Goal: Information Seeking & Learning: Learn about a topic

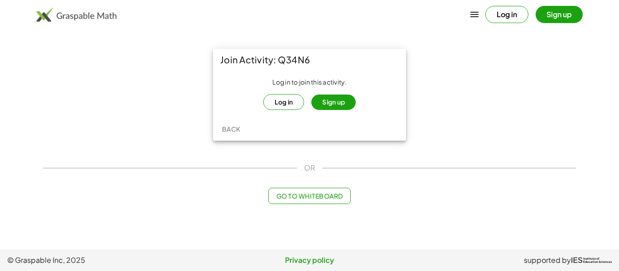
click at [327, 102] on button "Sign up" at bounding box center [333, 102] width 44 height 15
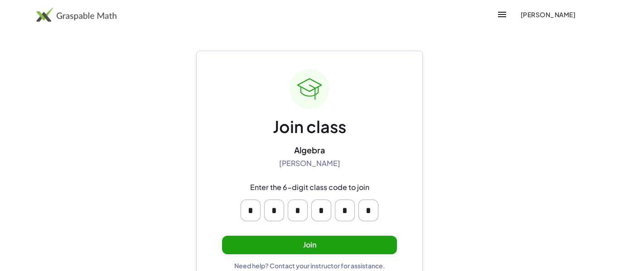
click at [340, 248] on button "Join" at bounding box center [309, 245] width 175 height 19
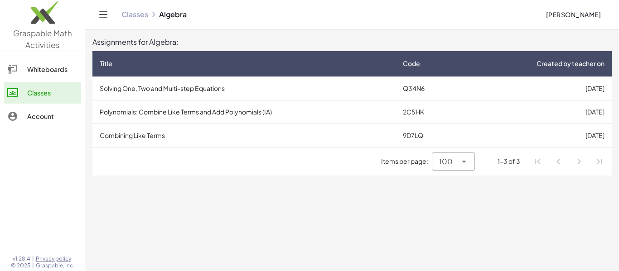
click at [539, 92] on td "[DATE]" at bounding box center [537, 89] width 150 height 24
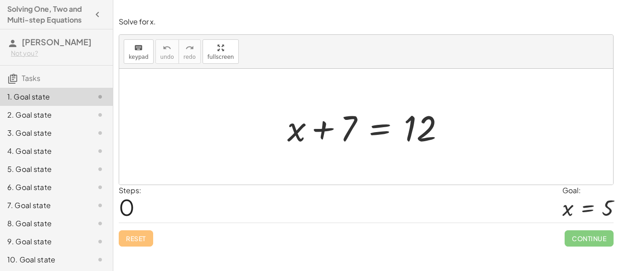
click at [311, 137] on div at bounding box center [370, 127] width 174 height 47
click at [342, 137] on div at bounding box center [370, 127] width 174 height 47
click at [358, 135] on div at bounding box center [370, 127] width 174 height 47
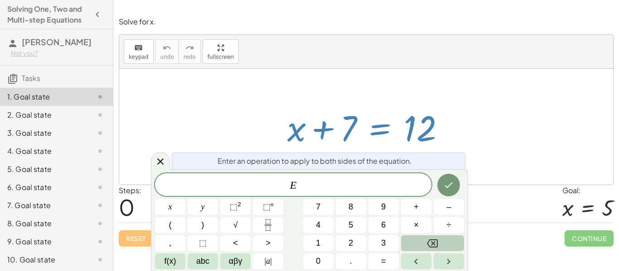
click at [429, 248] on icon "Backspace" at bounding box center [432, 243] width 11 height 11
click at [362, 221] on button "5" at bounding box center [351, 225] width 30 height 16
click at [412, 239] on button "Backspace" at bounding box center [432, 244] width 63 height 16
click at [445, 214] on button "–" at bounding box center [449, 207] width 30 height 16
click at [454, 176] on button "Done" at bounding box center [448, 185] width 23 height 23
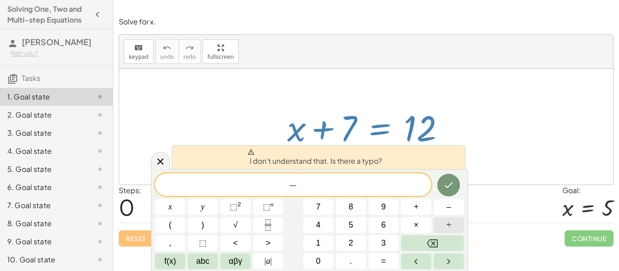
click at [448, 228] on span "÷" at bounding box center [449, 225] width 5 height 12
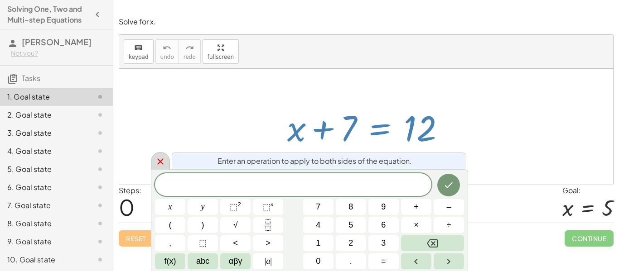
click at [159, 159] on icon at bounding box center [160, 161] width 11 height 11
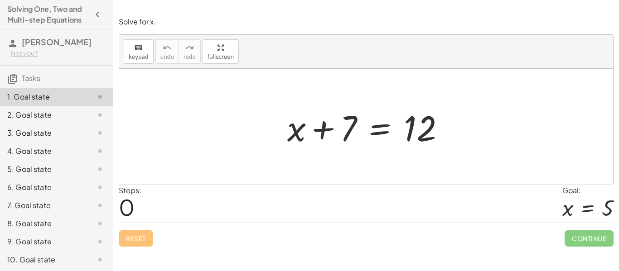
click at [409, 123] on div at bounding box center [370, 127] width 174 height 47
click at [388, 125] on div at bounding box center [370, 127] width 174 height 47
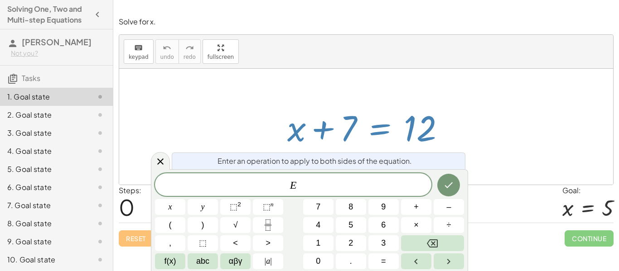
drag, startPoint x: 354, startPoint y: 119, endPoint x: 362, endPoint y: 100, distance: 20.9
click at [362, 100] on div "+ x + 7 = 12" at bounding box center [366, 127] width 494 height 116
click at [364, 101] on div "+ x + 7 = 12" at bounding box center [366, 126] width 185 height 51
click at [160, 157] on icon at bounding box center [160, 161] width 11 height 11
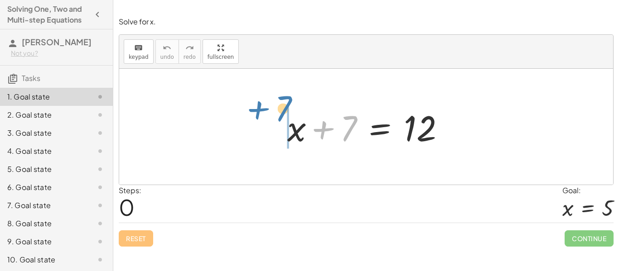
drag, startPoint x: 349, startPoint y: 123, endPoint x: 282, endPoint y: 106, distance: 69.7
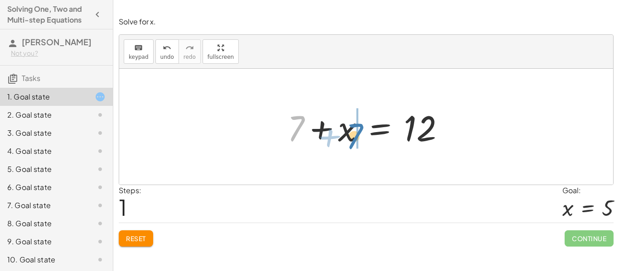
drag, startPoint x: 298, startPoint y: 121, endPoint x: 356, endPoint y: 129, distance: 58.9
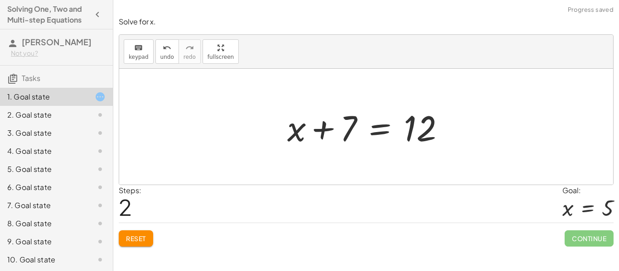
click at [141, 235] on span "Reset" at bounding box center [136, 239] width 20 height 8
click at [430, 132] on div at bounding box center [370, 127] width 174 height 47
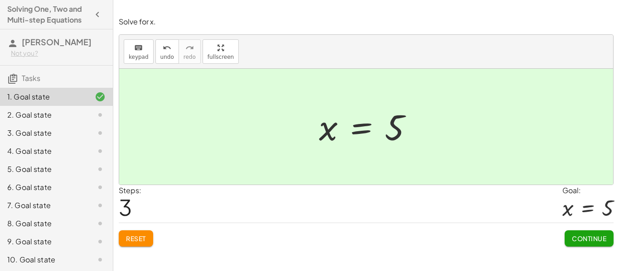
click at [597, 241] on span "Continue" at bounding box center [589, 239] width 34 height 8
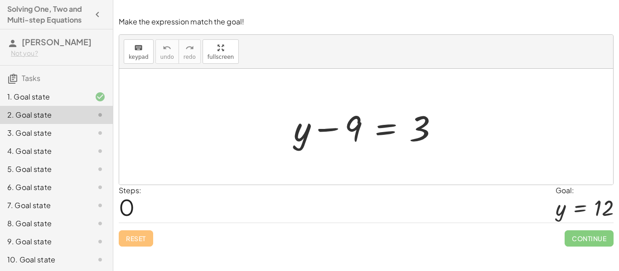
click at [26, 170] on div "5. Goal state" at bounding box center [43, 169] width 73 height 11
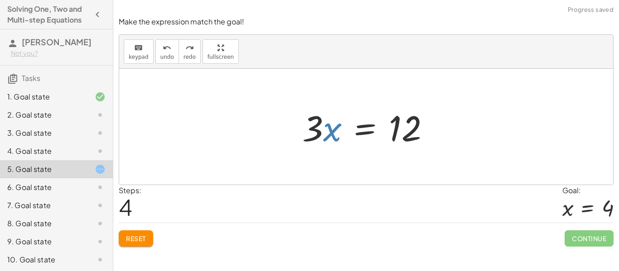
click at [142, 245] on button "Reset" at bounding box center [136, 239] width 34 height 16
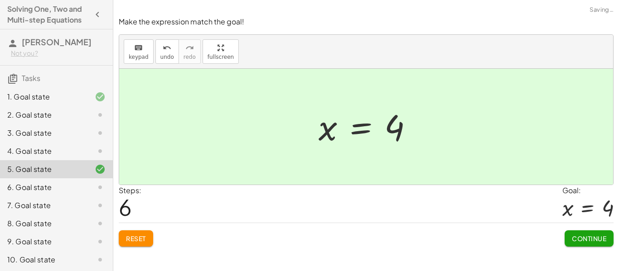
click at [604, 243] on button "Continue" at bounding box center [588, 239] width 49 height 16
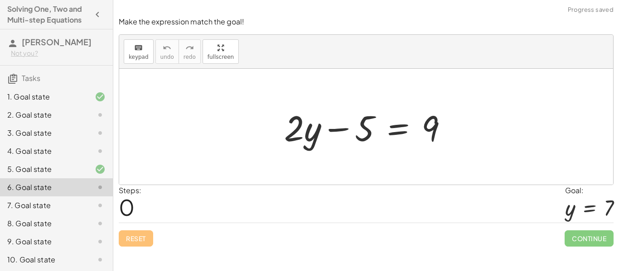
click at [62, 112] on div "2. Goal state" at bounding box center [43, 115] width 73 height 11
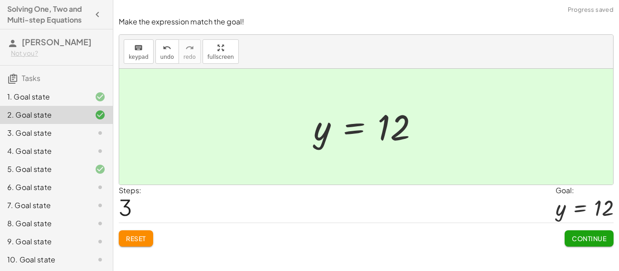
click at [591, 241] on span "Continue" at bounding box center [589, 239] width 34 height 8
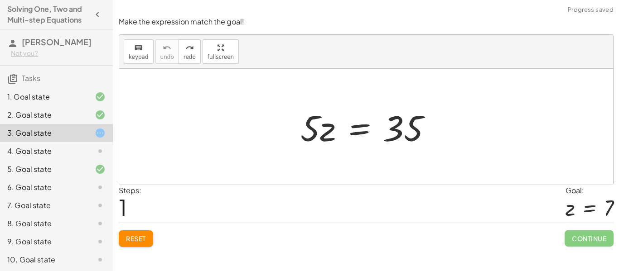
click at [145, 233] on button "Reset" at bounding box center [136, 239] width 34 height 16
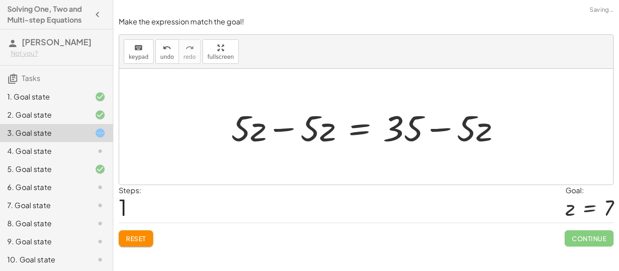
click at [143, 243] on button "Reset" at bounding box center [136, 239] width 34 height 16
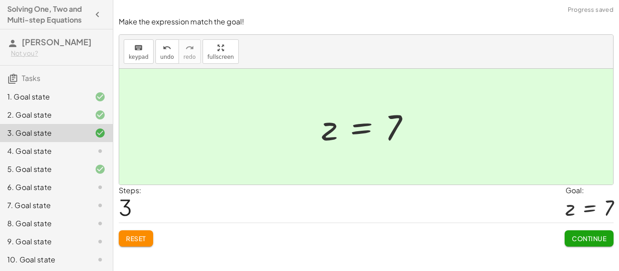
click at [595, 245] on button "Continue" at bounding box center [588, 239] width 49 height 16
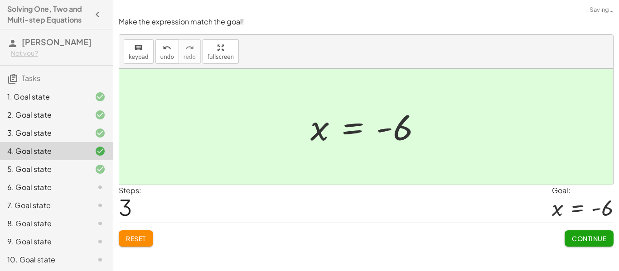
click at [594, 245] on button "Continue" at bounding box center [588, 239] width 49 height 16
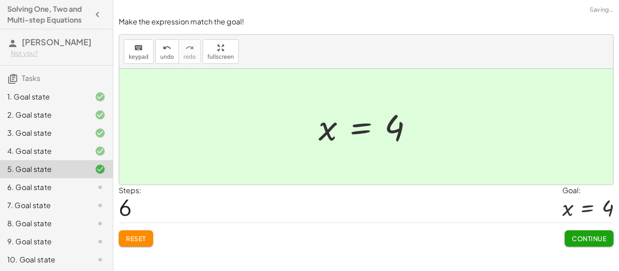
click at [594, 245] on button "Continue" at bounding box center [588, 239] width 49 height 16
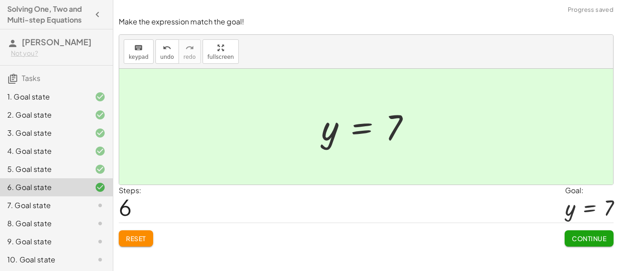
click at [593, 246] on button "Continue" at bounding box center [588, 239] width 49 height 16
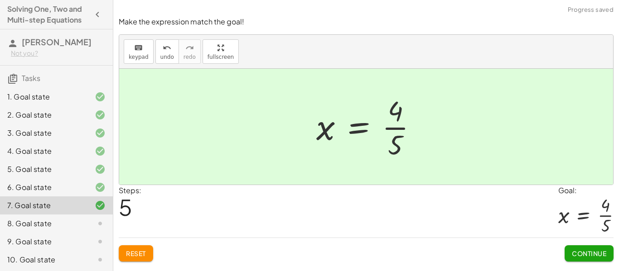
click at [589, 260] on button "Continue" at bounding box center [588, 254] width 49 height 16
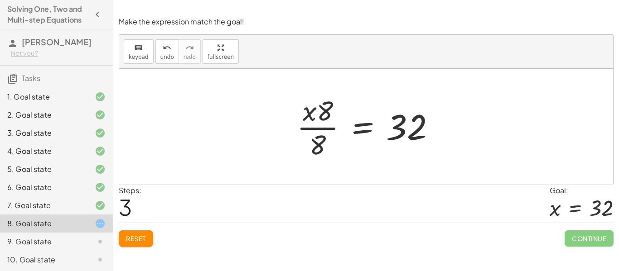
click at [137, 234] on button "Reset" at bounding box center [136, 239] width 34 height 16
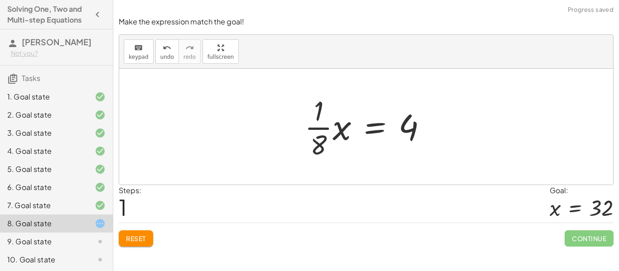
click at [143, 242] on span "Reset" at bounding box center [136, 239] width 20 height 8
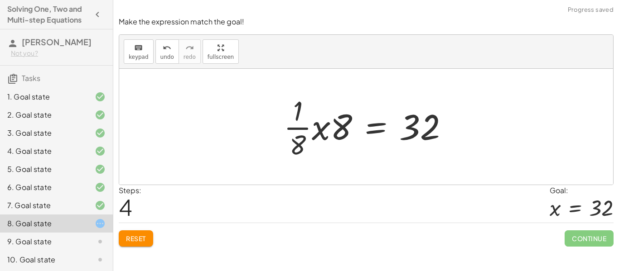
click at [145, 242] on span "Reset" at bounding box center [136, 239] width 20 height 8
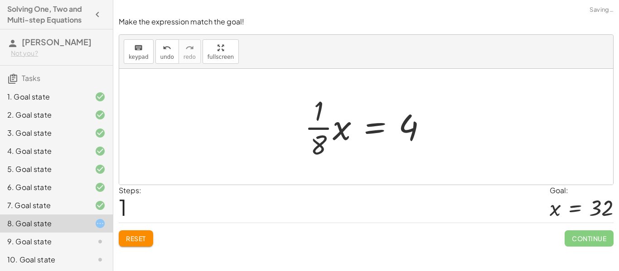
click at [125, 240] on button "Reset" at bounding box center [136, 239] width 34 height 16
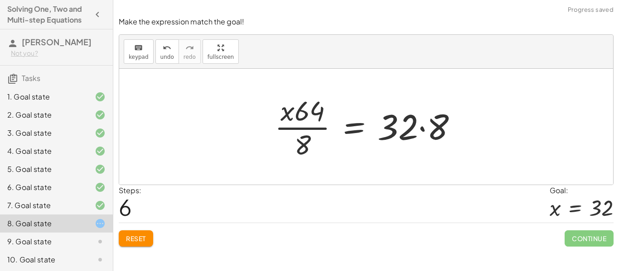
click at [137, 246] on button "Reset" at bounding box center [136, 239] width 34 height 16
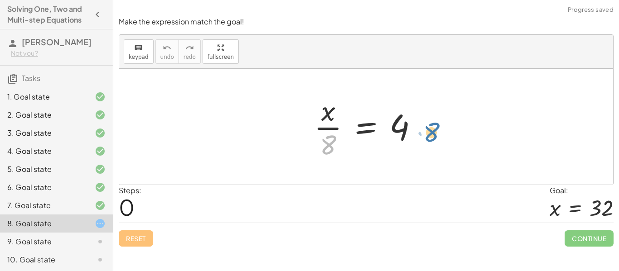
drag, startPoint x: 327, startPoint y: 143, endPoint x: 430, endPoint y: 130, distance: 104.1
drag, startPoint x: 325, startPoint y: 142, endPoint x: 416, endPoint y: 125, distance: 93.0
click at [416, 125] on div at bounding box center [369, 127] width 120 height 70
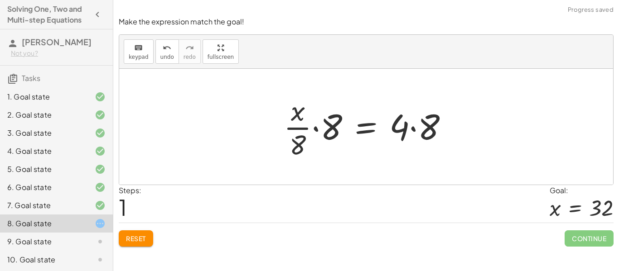
click at [400, 125] on div at bounding box center [369, 127] width 181 height 70
click at [420, 125] on div at bounding box center [369, 127] width 181 height 70
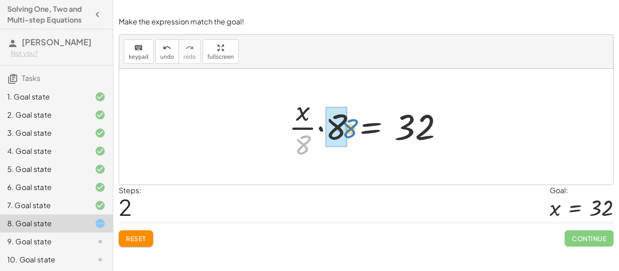
drag, startPoint x: 300, startPoint y: 146, endPoint x: 347, endPoint y: 130, distance: 49.4
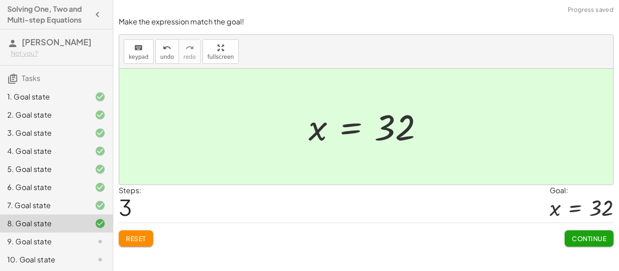
click at [593, 236] on span "Continue" at bounding box center [589, 239] width 34 height 8
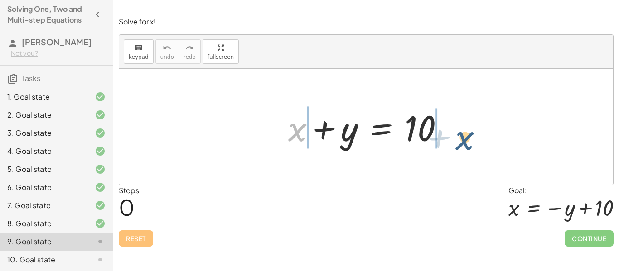
drag, startPoint x: 304, startPoint y: 134, endPoint x: 476, endPoint y: 143, distance: 171.5
click at [476, 143] on div "+ x + x + y = 10" at bounding box center [366, 127] width 494 height 116
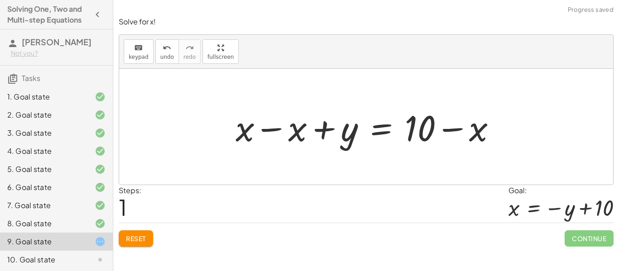
click at [478, 130] on div at bounding box center [369, 127] width 277 height 47
click at [426, 131] on div at bounding box center [369, 127] width 277 height 47
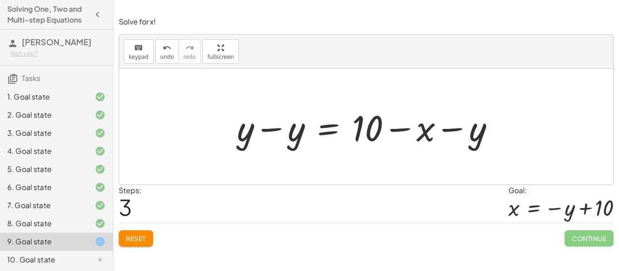
click at [139, 245] on button "Reset" at bounding box center [136, 239] width 34 height 16
click at [150, 236] on button "Reset" at bounding box center [136, 239] width 34 height 16
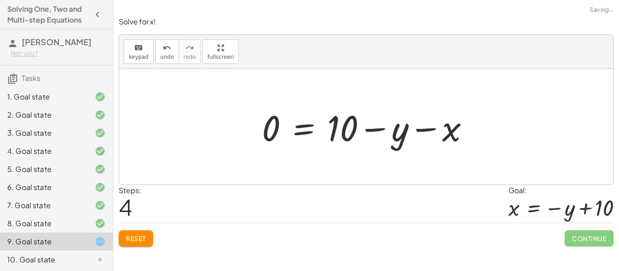
click at [137, 245] on button "Reset" at bounding box center [136, 239] width 34 height 16
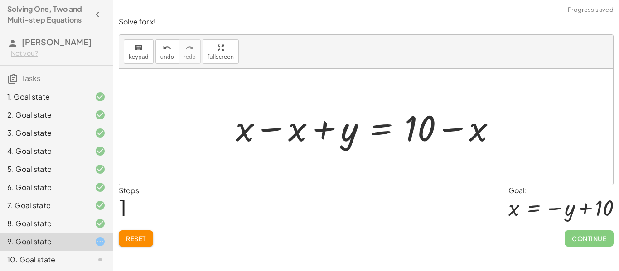
click at [297, 133] on div at bounding box center [369, 127] width 277 height 47
click at [297, 133] on div at bounding box center [366, 127] width 494 height 116
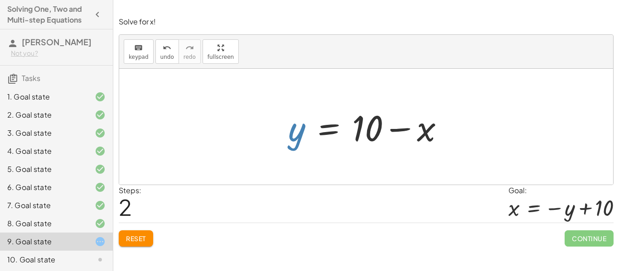
click at [294, 138] on div at bounding box center [370, 127] width 172 height 47
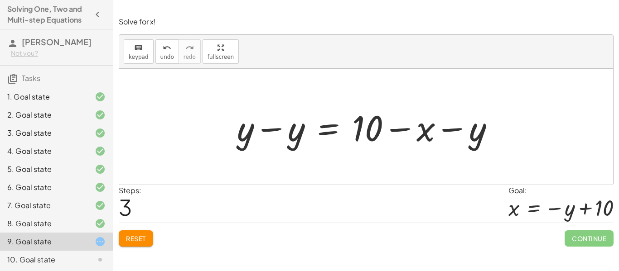
click at [139, 242] on span "Reset" at bounding box center [136, 239] width 20 height 8
click at [136, 252] on div "Solve for x. keyboard keypad undo undo redo redo fullscreen + x + 7 = 12 + x + …" at bounding box center [366, 135] width 506 height 271
click at [141, 246] on button "Reset" at bounding box center [136, 239] width 34 height 16
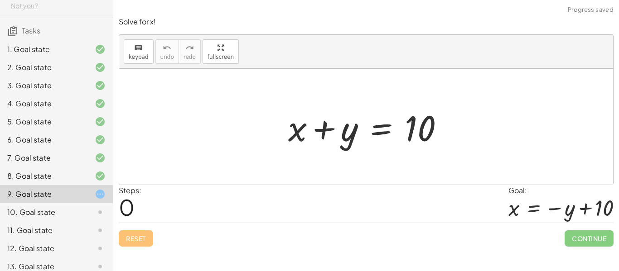
scroll to position [56, 0]
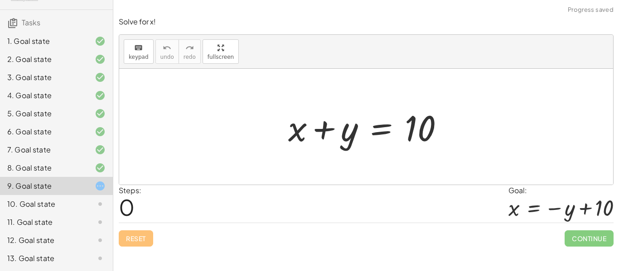
click at [31, 206] on div "10. Goal state" at bounding box center [43, 204] width 73 height 11
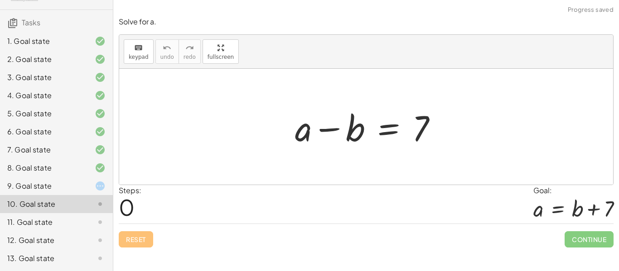
click at [53, 181] on div "9. Goal state" at bounding box center [43, 186] width 73 height 11
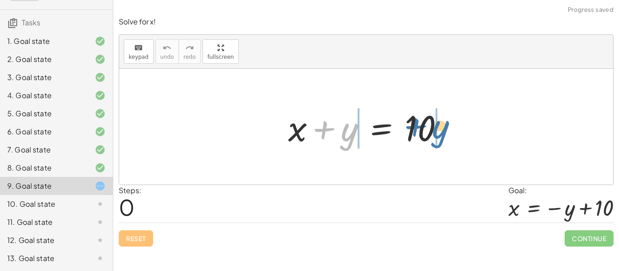
drag, startPoint x: 348, startPoint y: 138, endPoint x: 444, endPoint y: 135, distance: 95.6
click at [444, 135] on div at bounding box center [370, 127] width 172 height 47
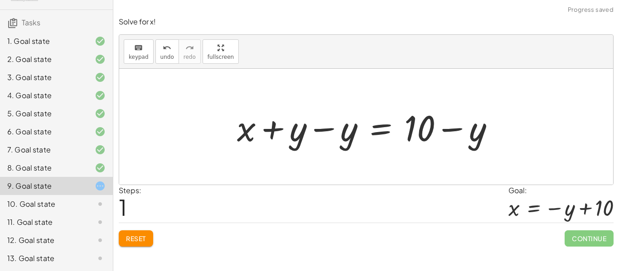
click at [477, 135] on div at bounding box center [369, 127] width 274 height 47
click at [150, 236] on button "Reset" at bounding box center [136, 239] width 34 height 16
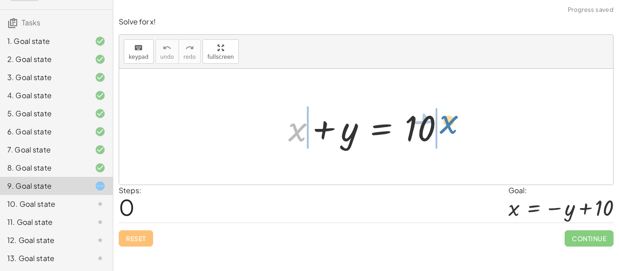
drag, startPoint x: 296, startPoint y: 129, endPoint x: 448, endPoint y: 121, distance: 151.5
click at [448, 121] on div at bounding box center [370, 127] width 172 height 47
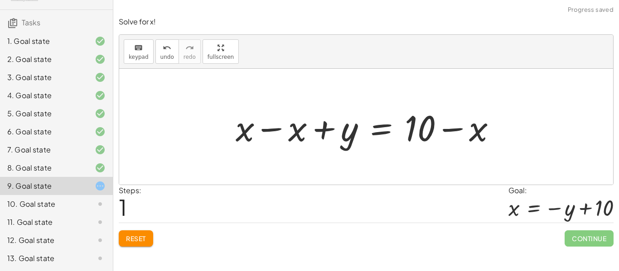
click at [288, 128] on div at bounding box center [369, 127] width 277 height 47
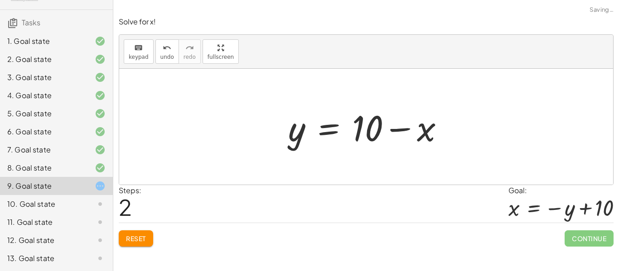
click at [429, 143] on div at bounding box center [370, 127] width 172 height 47
click at [425, 138] on div at bounding box center [370, 127] width 172 height 47
click at [134, 241] on span "Reset" at bounding box center [136, 239] width 20 height 8
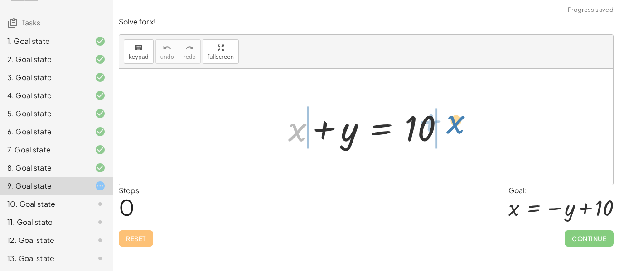
drag, startPoint x: 294, startPoint y: 139, endPoint x: 453, endPoint y: 131, distance: 158.8
click at [453, 131] on div at bounding box center [370, 127] width 172 height 47
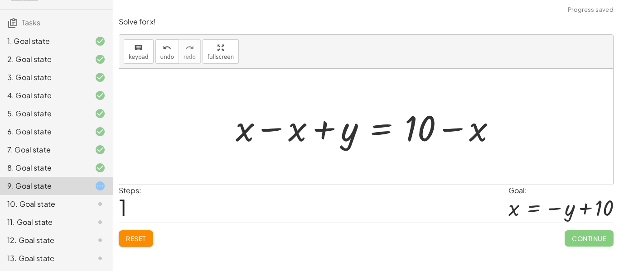
click at [475, 139] on div at bounding box center [369, 127] width 277 height 47
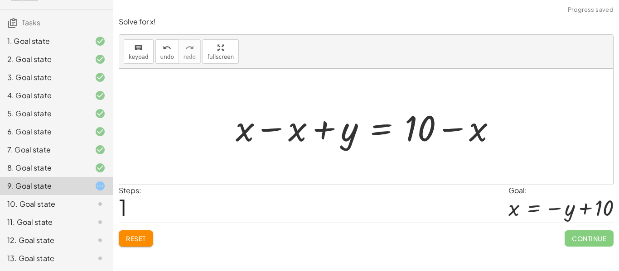
click at [475, 139] on div at bounding box center [369, 127] width 277 height 47
click at [139, 241] on span "Reset" at bounding box center [136, 239] width 20 height 8
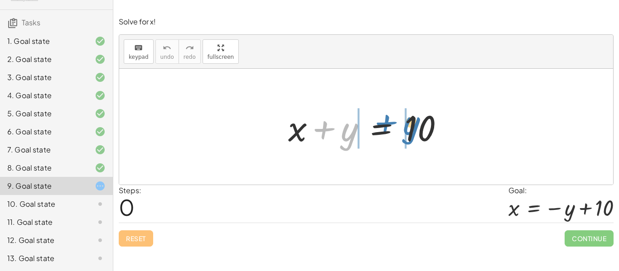
drag, startPoint x: 349, startPoint y: 127, endPoint x: 410, endPoint y: 121, distance: 61.1
click at [410, 121] on div at bounding box center [370, 127] width 172 height 47
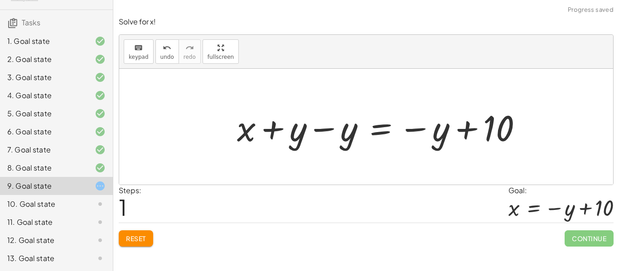
click at [350, 138] on div at bounding box center [383, 127] width 302 height 47
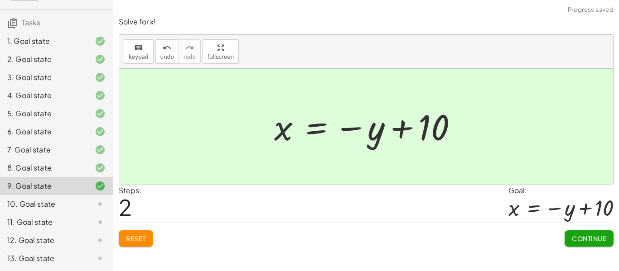
click at [591, 236] on span "Continue" at bounding box center [589, 239] width 34 height 8
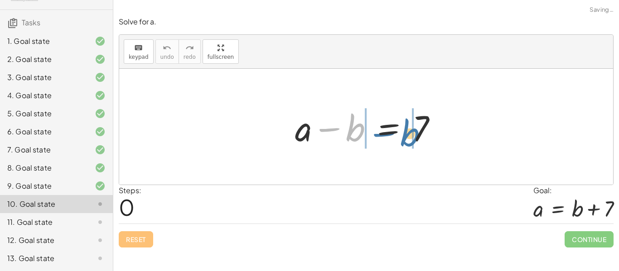
drag, startPoint x: 355, startPoint y: 128, endPoint x: 404, endPoint y: 132, distance: 49.1
click at [404, 132] on div at bounding box center [369, 127] width 159 height 47
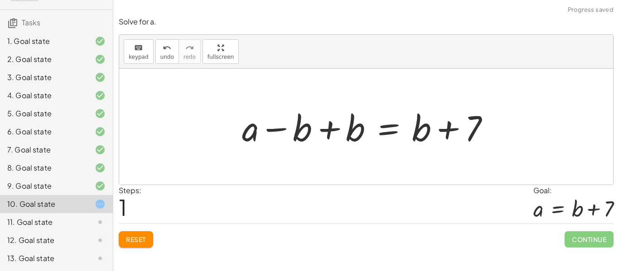
click at [347, 138] on div at bounding box center [369, 127] width 264 height 47
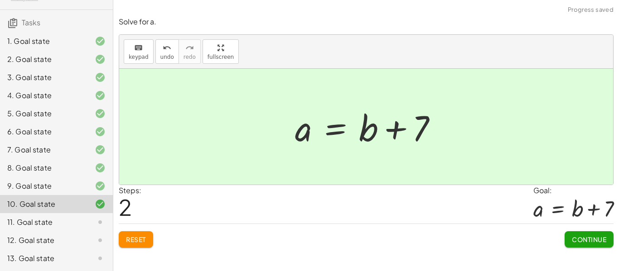
click at [597, 241] on span "Continue" at bounding box center [589, 240] width 34 height 8
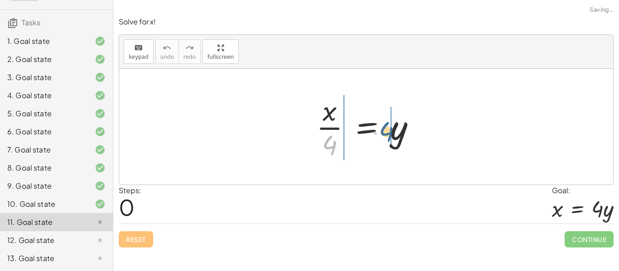
drag, startPoint x: 331, startPoint y: 140, endPoint x: 388, endPoint y: 127, distance: 58.6
click at [388, 127] on div at bounding box center [370, 127] width 116 height 70
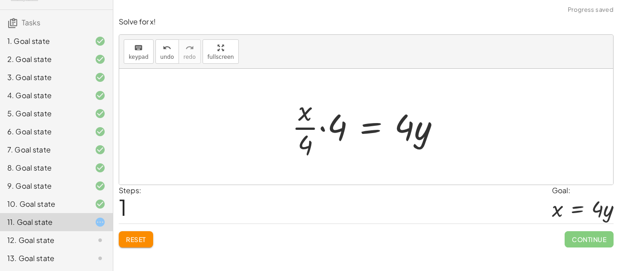
click at [332, 133] on div at bounding box center [369, 127] width 164 height 70
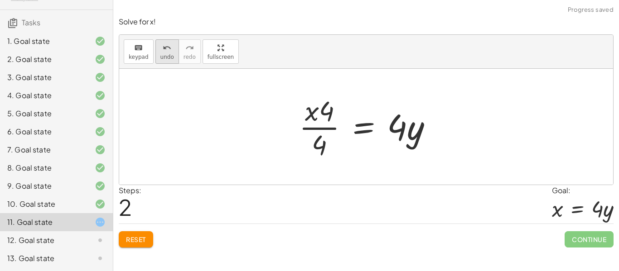
click at [170, 54] on span "undo" at bounding box center [167, 57] width 14 height 6
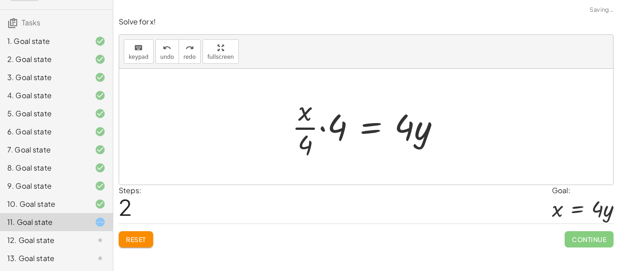
click at [0, 0] on div "Solve for x! keyboard keypad undo undo redo redo fullscreen · x · 4 = y · · x ·…" at bounding box center [0, 0] width 0 height 0
click at [145, 244] on button "Reset" at bounding box center [136, 240] width 34 height 16
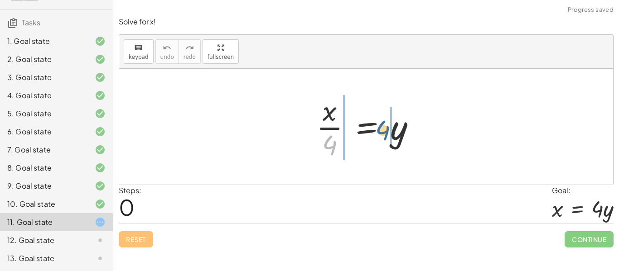
drag, startPoint x: 333, startPoint y: 143, endPoint x: 388, endPoint y: 127, distance: 56.5
click at [388, 127] on div at bounding box center [370, 127] width 116 height 70
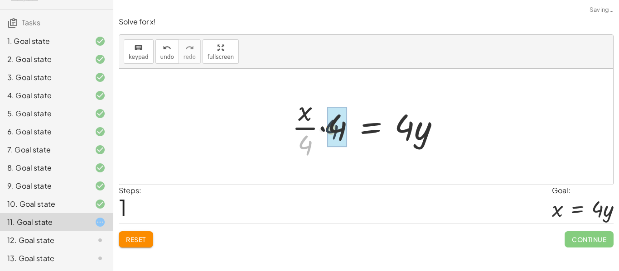
drag, startPoint x: 304, startPoint y: 147, endPoint x: 340, endPoint y: 126, distance: 41.0
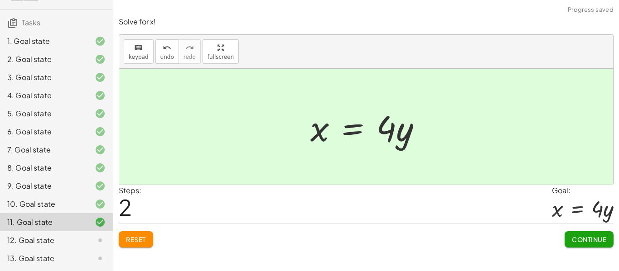
click at [593, 240] on span "Continue" at bounding box center [589, 240] width 34 height 8
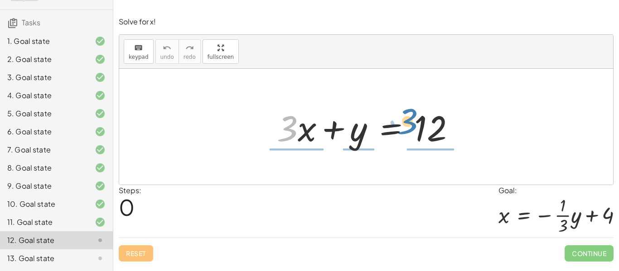
drag, startPoint x: 295, startPoint y: 130, endPoint x: 416, endPoint y: 123, distance: 120.7
click at [416, 123] on div at bounding box center [369, 127] width 194 height 47
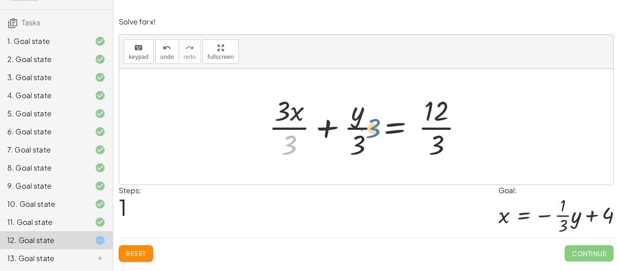
drag, startPoint x: 291, startPoint y: 144, endPoint x: 372, endPoint y: 126, distance: 82.9
click at [372, 126] on div at bounding box center [369, 127] width 211 height 70
click at [432, 151] on div at bounding box center [369, 127] width 211 height 70
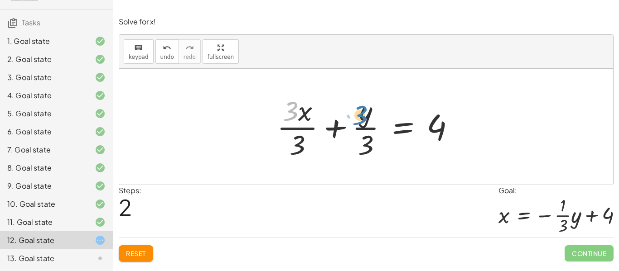
drag, startPoint x: 291, startPoint y: 110, endPoint x: 333, endPoint y: 113, distance: 41.4
click at [333, 113] on div at bounding box center [369, 127] width 194 height 70
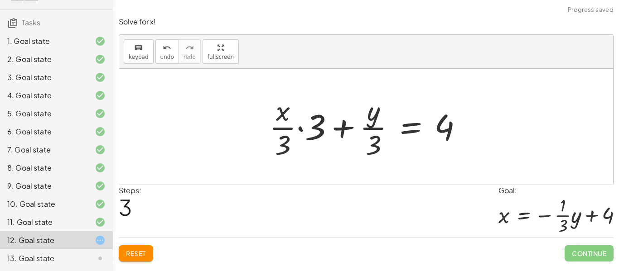
click at [309, 138] on div at bounding box center [370, 127] width 210 height 70
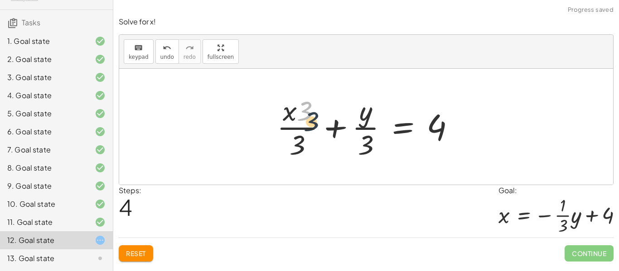
drag, startPoint x: 304, startPoint y: 111, endPoint x: 308, endPoint y: 121, distance: 9.9
click at [308, 121] on div at bounding box center [369, 127] width 194 height 70
click at [169, 45] on div "undo" at bounding box center [167, 47] width 14 height 11
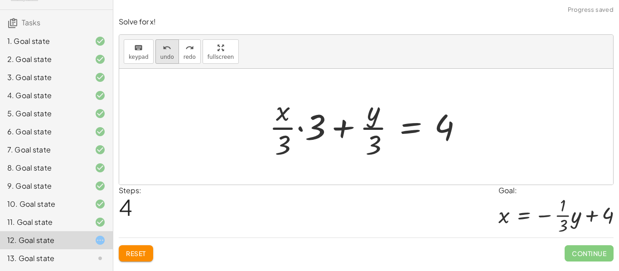
click at [165, 48] on icon "undo" at bounding box center [167, 48] width 9 height 11
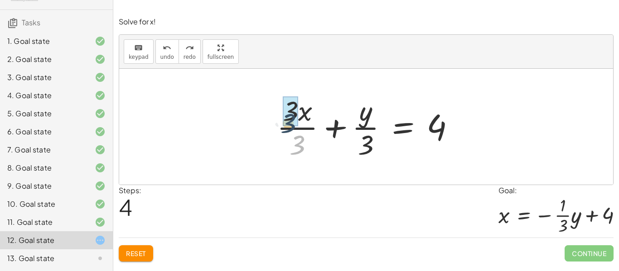
drag, startPoint x: 299, startPoint y: 139, endPoint x: 288, endPoint y: 116, distance: 25.7
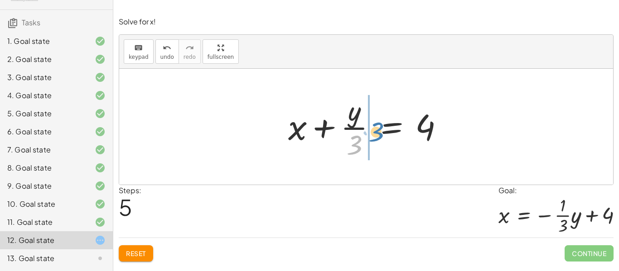
drag, startPoint x: 352, startPoint y: 144, endPoint x: 373, endPoint y: 130, distance: 25.3
click at [373, 130] on div at bounding box center [370, 127] width 172 height 70
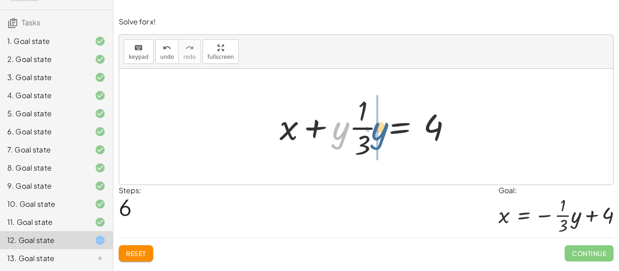
drag, startPoint x: 345, startPoint y: 134, endPoint x: 390, endPoint y: 135, distance: 44.9
click at [390, 135] on div at bounding box center [369, 127] width 188 height 70
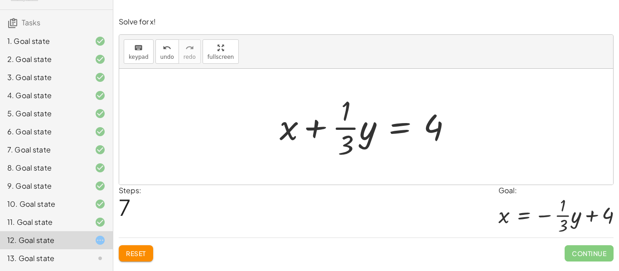
click at [137, 256] on span "Reset" at bounding box center [136, 254] width 20 height 8
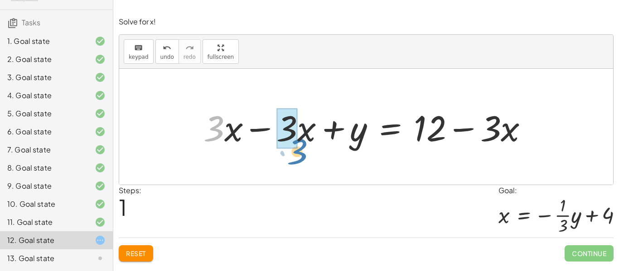
drag, startPoint x: 217, startPoint y: 135, endPoint x: 291, endPoint y: 157, distance: 77.3
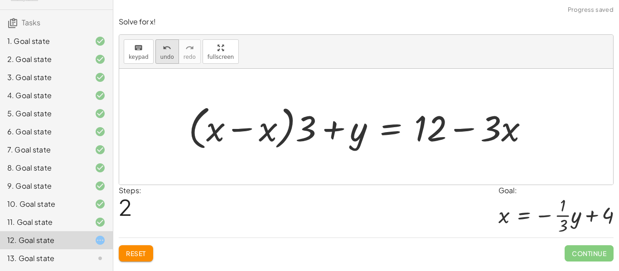
click at [165, 43] on icon "undo" at bounding box center [167, 48] width 9 height 11
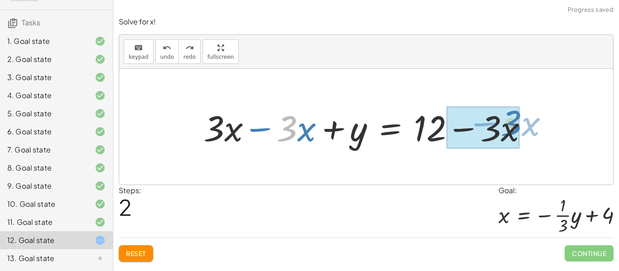
drag, startPoint x: 286, startPoint y: 126, endPoint x: 270, endPoint y: 132, distance: 16.7
click at [270, 132] on div at bounding box center [369, 127] width 341 height 47
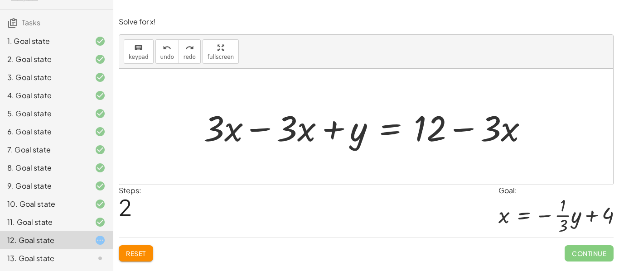
click at [140, 257] on span "Reset" at bounding box center [136, 254] width 20 height 8
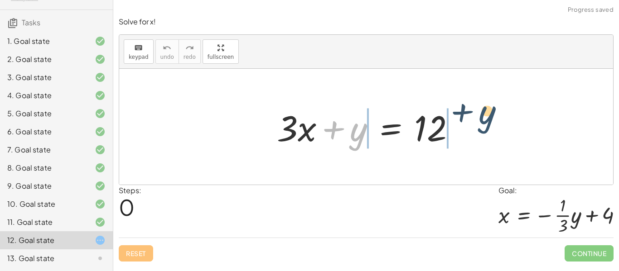
drag, startPoint x: 354, startPoint y: 136, endPoint x: 484, endPoint y: 119, distance: 131.1
click at [484, 119] on div "+ y + · 3 · x + y = 12" at bounding box center [366, 127] width 494 height 116
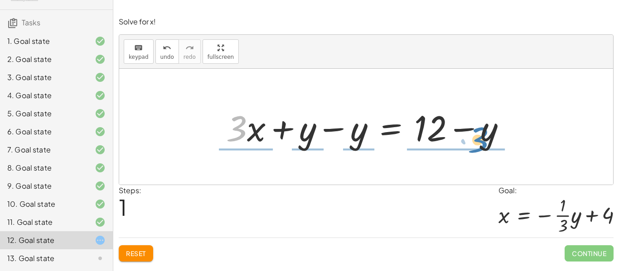
drag, startPoint x: 244, startPoint y: 126, endPoint x: 482, endPoint y: 137, distance: 239.0
click at [482, 137] on div at bounding box center [370, 127] width 296 height 47
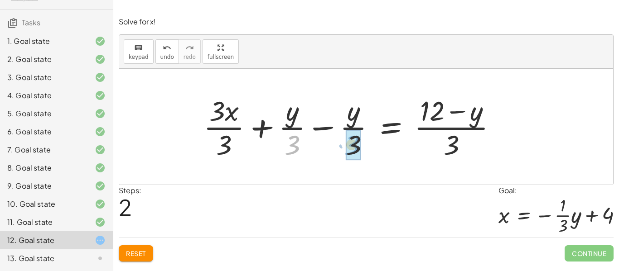
drag, startPoint x: 292, startPoint y: 140, endPoint x: 352, endPoint y: 140, distance: 59.3
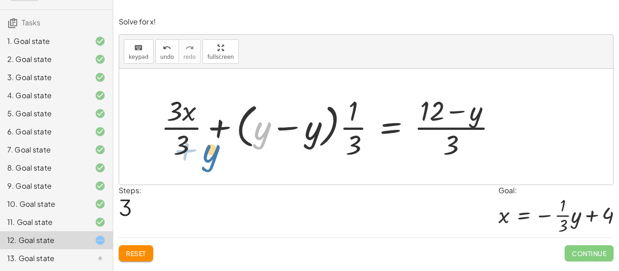
drag, startPoint x: 260, startPoint y: 130, endPoint x: 208, endPoint y: 153, distance: 56.6
click at [208, 153] on div at bounding box center [332, 127] width 352 height 70
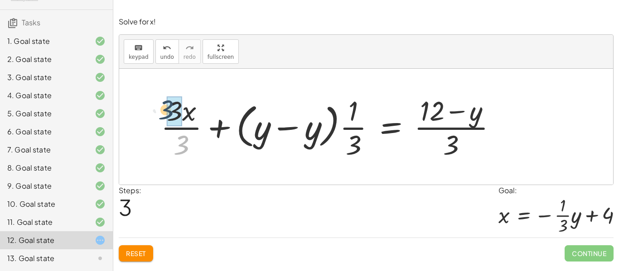
drag, startPoint x: 183, startPoint y: 146, endPoint x: 166, endPoint y: 109, distance: 40.3
click at [460, 136] on div at bounding box center [344, 127] width 330 height 70
click at [140, 253] on span "Reset" at bounding box center [136, 254] width 20 height 8
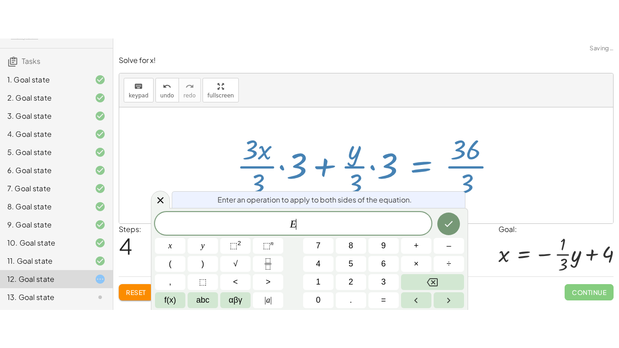
scroll to position [3, 0]
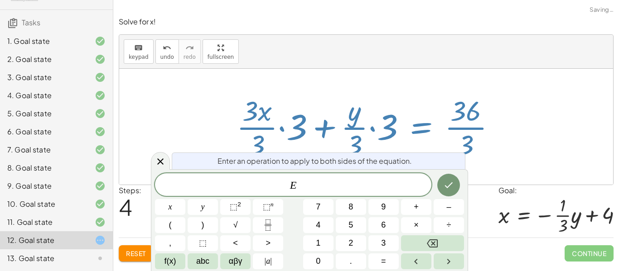
click at [449, 187] on icon "Done" at bounding box center [448, 185] width 11 height 11
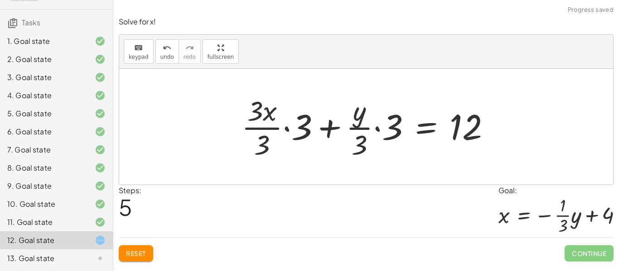
click at [396, 130] on div at bounding box center [369, 127] width 265 height 70
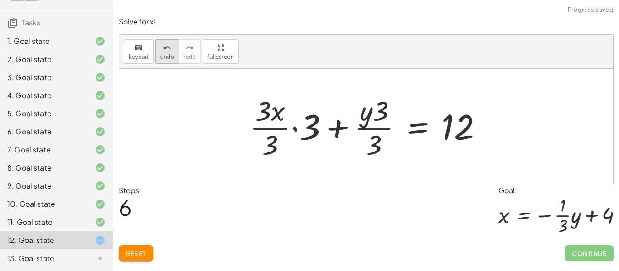
click at [166, 61] on button "undo undo" at bounding box center [167, 51] width 24 height 24
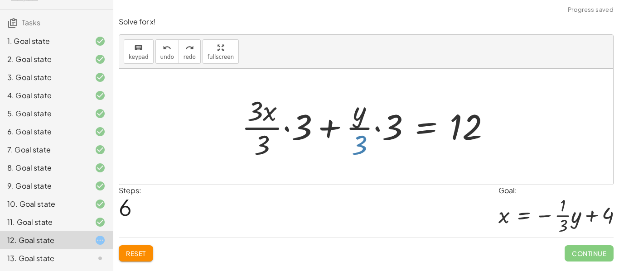
click at [364, 143] on div at bounding box center [369, 127] width 265 height 70
click at [301, 128] on div at bounding box center [369, 127] width 265 height 70
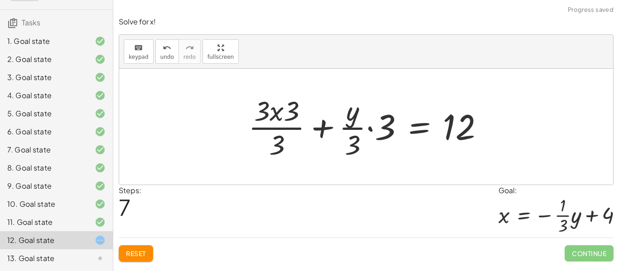
click at [264, 114] on div at bounding box center [369, 127] width 251 height 70
click at [223, 57] on span "fullscreen" at bounding box center [220, 57] width 26 height 6
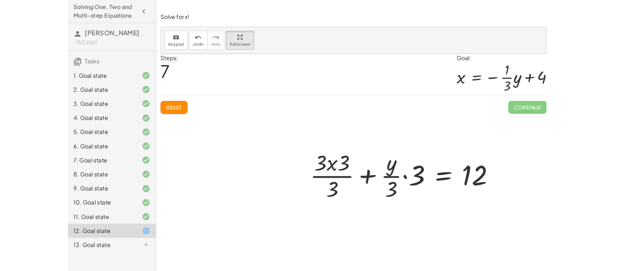
scroll to position [0, 0]
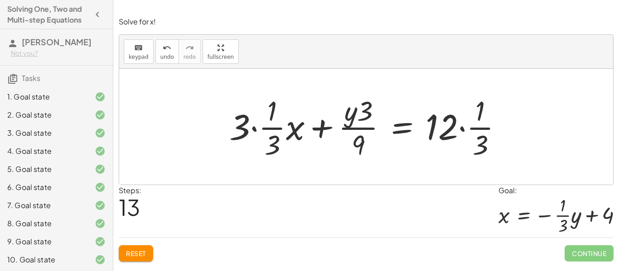
click at [138, 258] on button "Reset" at bounding box center [136, 254] width 34 height 16
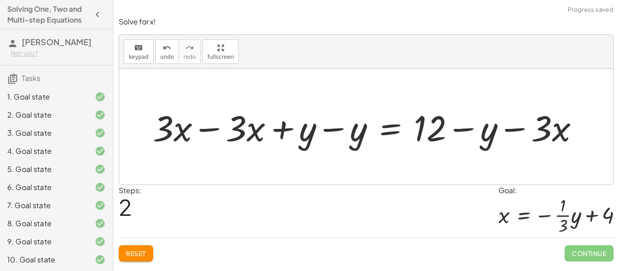
click at [144, 261] on button "Reset" at bounding box center [136, 254] width 34 height 16
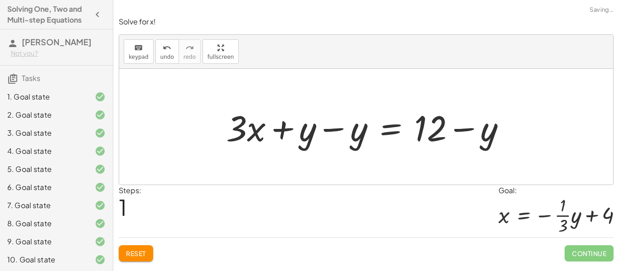
click at [141, 252] on span "Reset" at bounding box center [136, 254] width 20 height 8
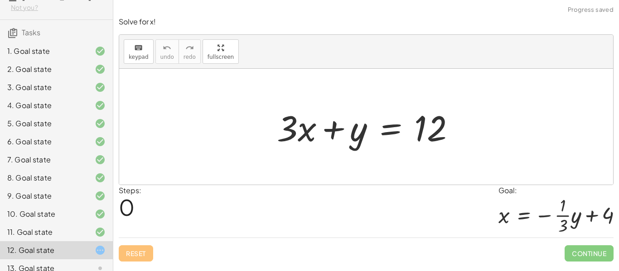
scroll to position [56, 0]
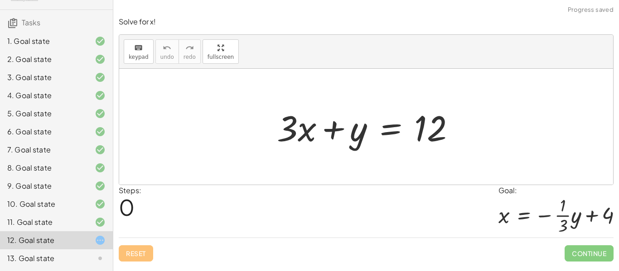
click at [54, 260] on div "13. Goal state" at bounding box center [43, 258] width 73 height 11
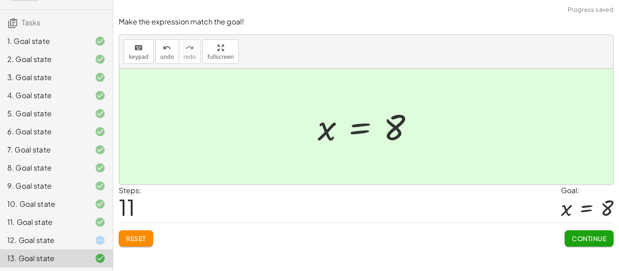
click at [71, 239] on div "12. Goal state" at bounding box center [43, 240] width 73 height 11
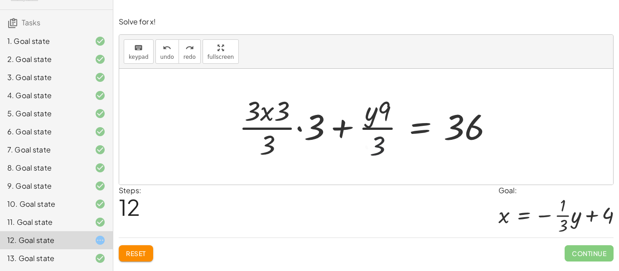
click at [131, 260] on button "Reset" at bounding box center [136, 254] width 34 height 16
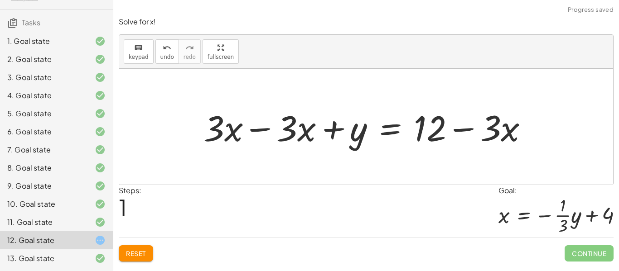
click at [147, 249] on button "Reset" at bounding box center [136, 254] width 34 height 16
click at [141, 247] on button "Reset" at bounding box center [136, 254] width 34 height 16
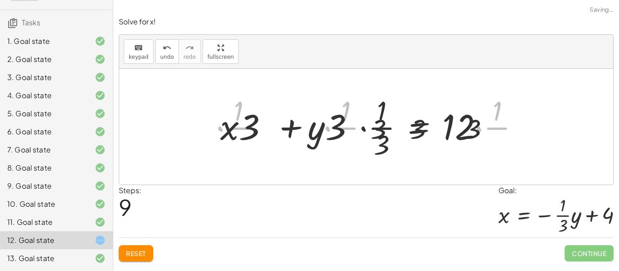
click at [140, 259] on button "Reset" at bounding box center [136, 254] width 34 height 16
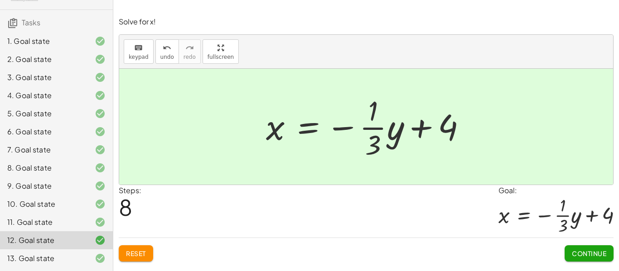
click at [588, 259] on button "Continue" at bounding box center [588, 254] width 49 height 16
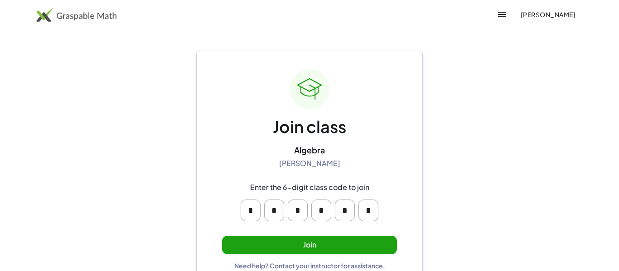
click at [335, 254] on button "Join" at bounding box center [309, 245] width 175 height 19
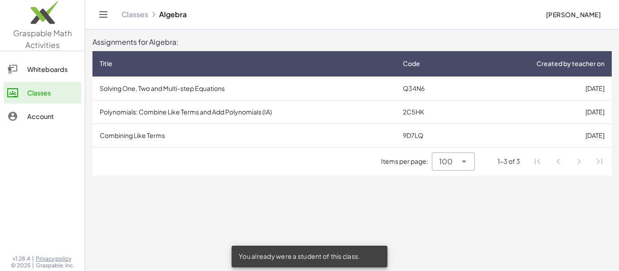
click at [342, 99] on td "Solving One, Two and Multi-step Equations" at bounding box center [243, 89] width 303 height 24
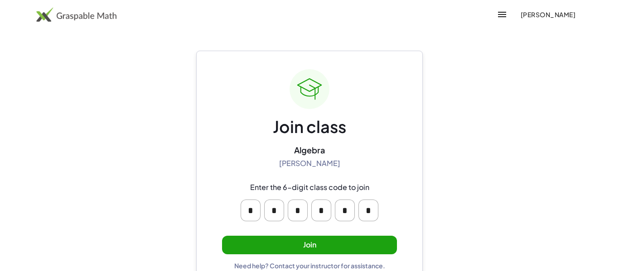
click at [334, 254] on button "Join" at bounding box center [309, 245] width 175 height 19
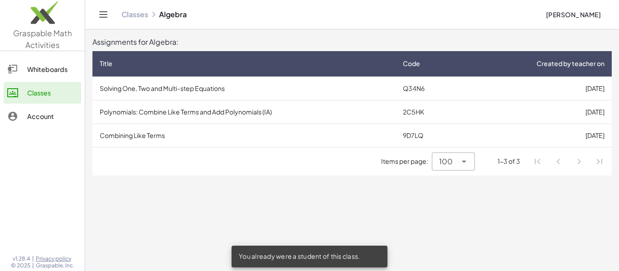
click at [355, 117] on td "Polynomials: Combine Like Terms and Add Polynomials (IA)" at bounding box center [243, 112] width 303 height 24
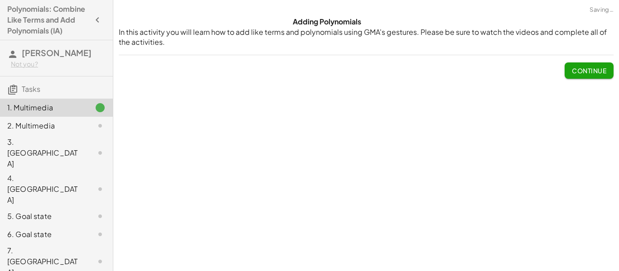
click at [584, 64] on button "Continue" at bounding box center [588, 71] width 49 height 16
click at [0, 0] on div "Watch this video to learn how to identify like terms. Adding polynomials is don…" at bounding box center [0, 0] width 0 height 0
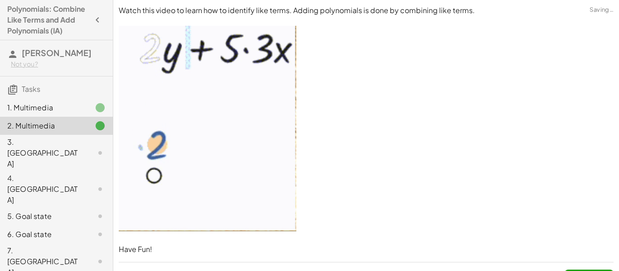
click at [584, 72] on div "Watch this video to learn how to identify like terms. Adding polynomials is don…" at bounding box center [366, 146] width 506 height 292
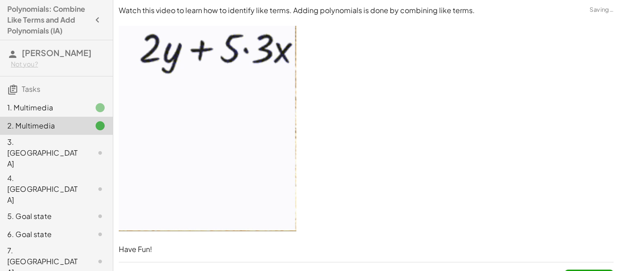
click at [579, 78] on p at bounding box center [366, 130] width 495 height 208
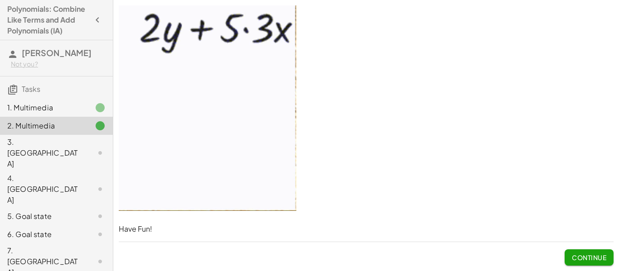
click at [73, 211] on div "5. Goal state" at bounding box center [43, 216] width 73 height 11
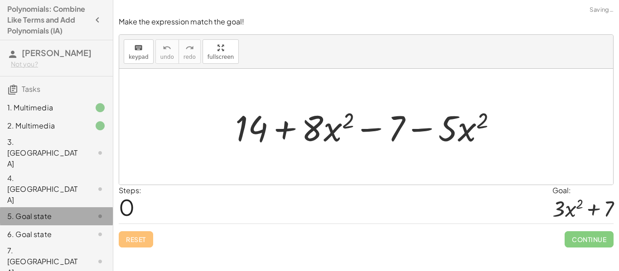
scroll to position [0, 0]
click at [68, 126] on div "2. Multimedia" at bounding box center [43, 126] width 73 height 11
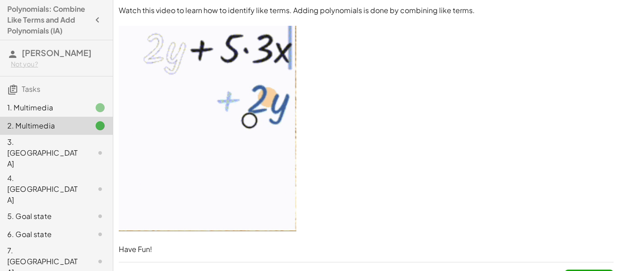
click at [46, 146] on div "3. Canvas" at bounding box center [43, 153] width 73 height 33
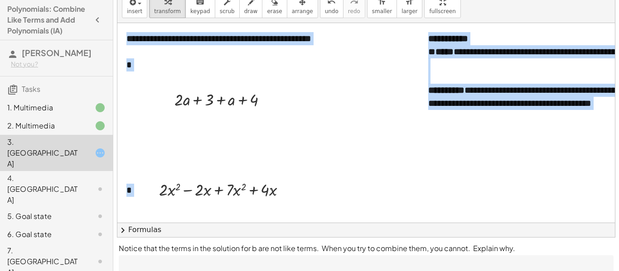
drag, startPoint x: 217, startPoint y: 113, endPoint x: 205, endPoint y: 63, distance: 51.4
drag, startPoint x: 265, startPoint y: 100, endPoint x: 253, endPoint y: 80, distance: 23.0
click at [325, 6] on button "undo undo" at bounding box center [332, 6] width 24 height 24
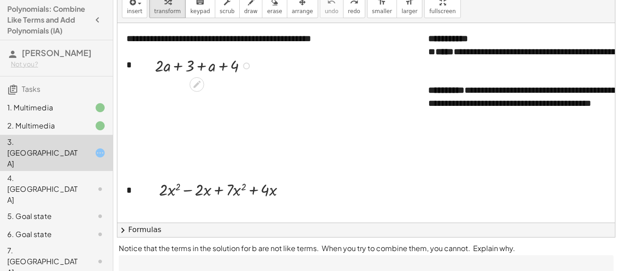
click at [202, 90] on div at bounding box center [200, 83] width 7 height 17
click at [201, 88] on icon at bounding box center [197, 85] width 10 height 10
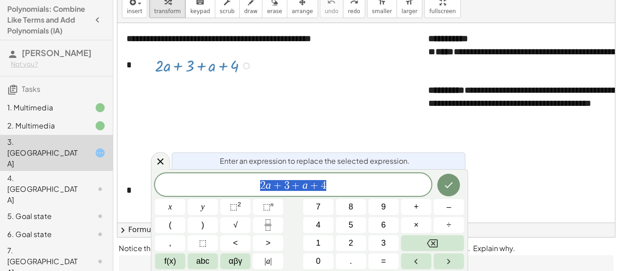
scroll to position [0, 0]
click at [418, 237] on button "Backspace" at bounding box center [432, 244] width 63 height 16
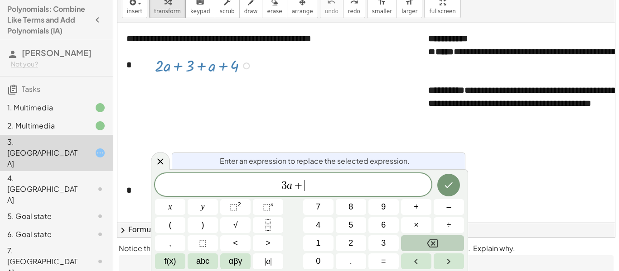
scroll to position [2, 0]
click at [323, 211] on button "7" at bounding box center [318, 207] width 30 height 16
click at [453, 188] on icon "Done" at bounding box center [448, 185] width 11 height 11
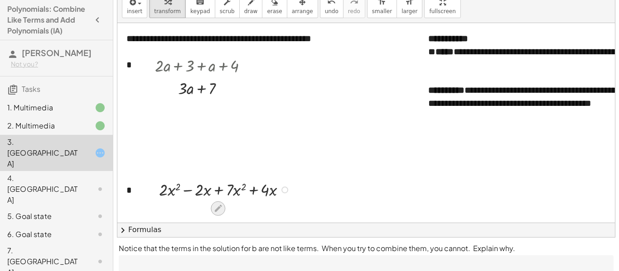
click at [217, 206] on icon at bounding box center [218, 209] width 10 height 10
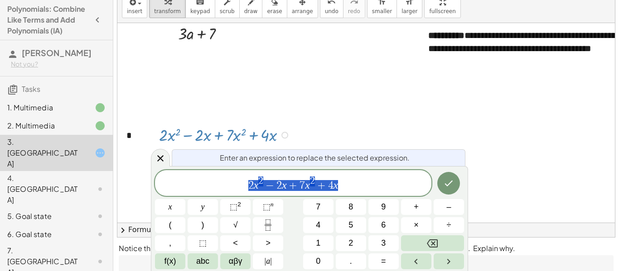
scroll to position [56, 0]
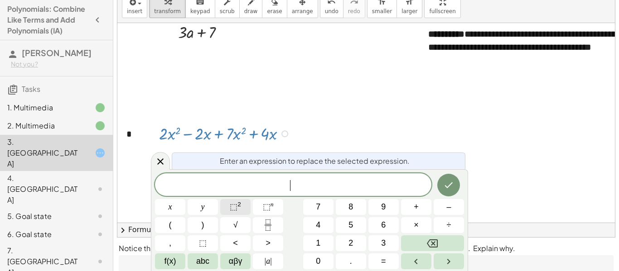
click at [241, 205] on button "⬚ 2" at bounding box center [235, 207] width 30 height 16
click at [272, 207] on sup "n" at bounding box center [271, 204] width 3 height 7
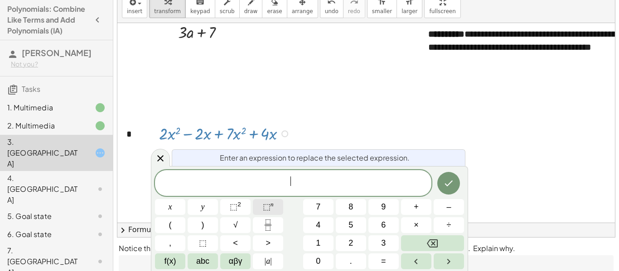
click at [274, 204] on button "⬚ n" at bounding box center [268, 207] width 30 height 16
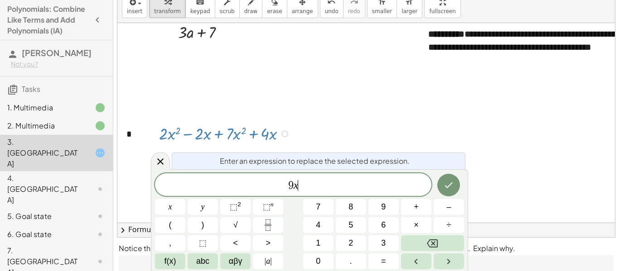
scroll to position [3, 0]
click at [234, 211] on span "⬚" at bounding box center [234, 207] width 8 height 9
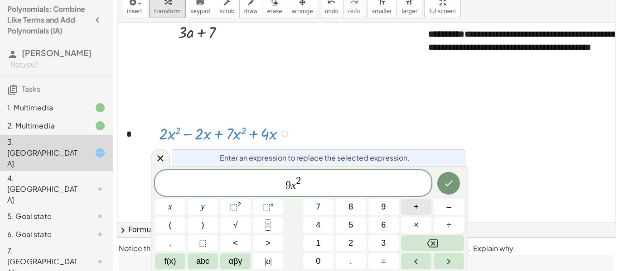
click at [417, 208] on span "+" at bounding box center [416, 207] width 5 height 12
click at [440, 175] on button "Done" at bounding box center [448, 183] width 23 height 23
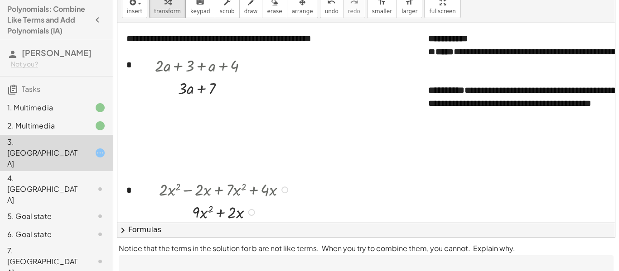
scroll to position [35, 0]
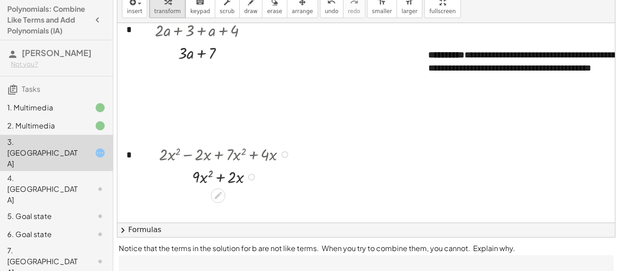
click at [447, 164] on div at bounding box center [447, 268] width 661 height 560
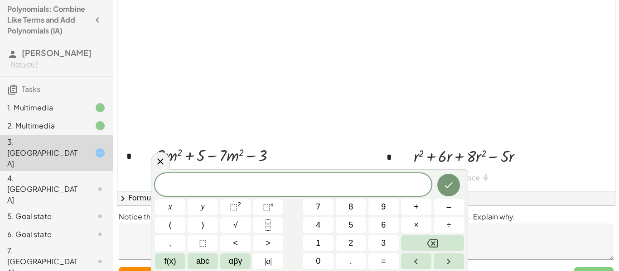
scroll to position [84, 0]
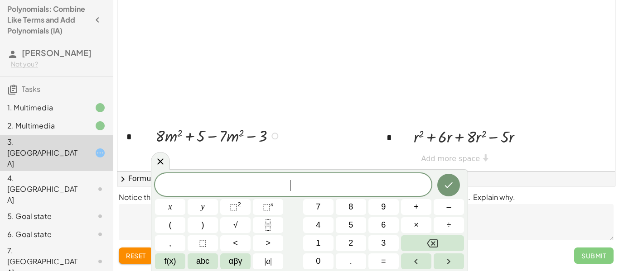
click at [234, 138] on div at bounding box center [219, 135] width 137 height 23
click at [160, 160] on icon at bounding box center [160, 161] width 11 height 11
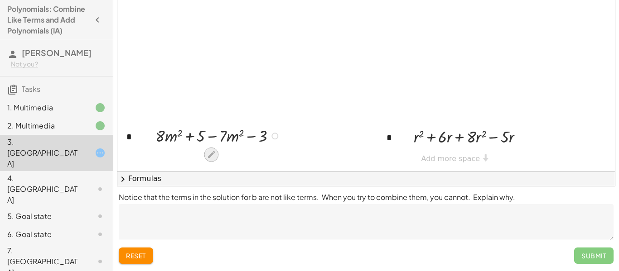
click at [208, 151] on icon at bounding box center [212, 155] width 10 height 10
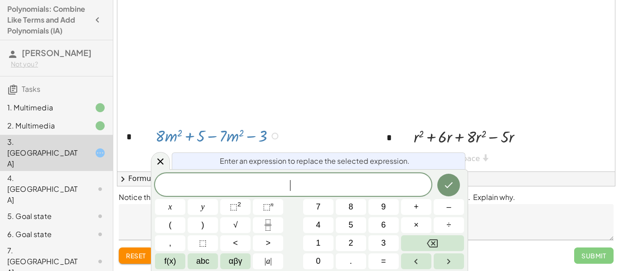
scroll to position [3, 0]
click at [235, 203] on span "⬚" at bounding box center [234, 207] width 8 height 9
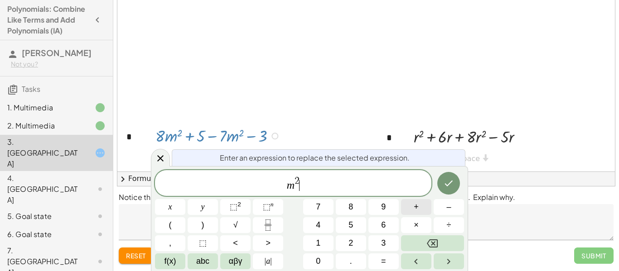
click at [418, 210] on span "+" at bounding box center [416, 207] width 5 height 12
click at [350, 238] on span "2" at bounding box center [350, 243] width 5 height 12
click at [446, 184] on icon "Done" at bounding box center [448, 183] width 11 height 11
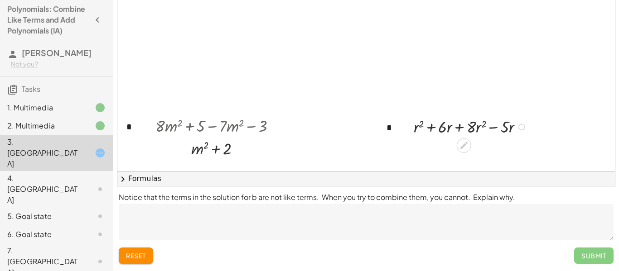
click at [463, 145] on icon at bounding box center [463, 145] width 7 height 7
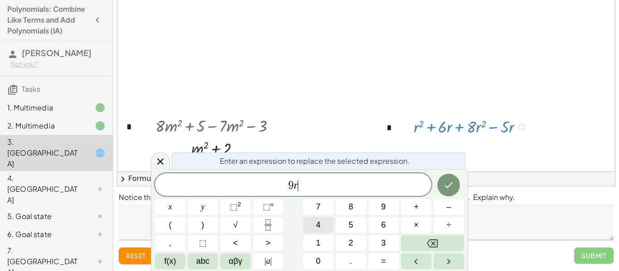
scroll to position [4, 0]
click at [234, 201] on span "⬚ 2" at bounding box center [235, 207] width 11 height 12
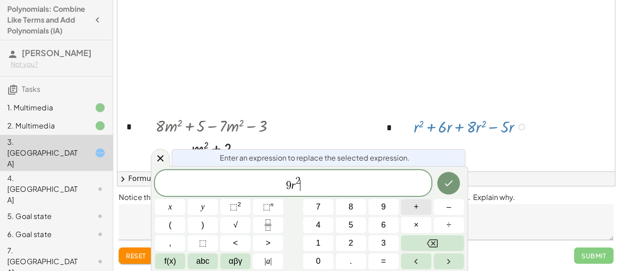
click at [417, 213] on span "+" at bounding box center [416, 207] width 5 height 12
click at [319, 239] on span "1" at bounding box center [318, 243] width 5 height 12
click at [452, 178] on icon "Done" at bounding box center [448, 183] width 11 height 11
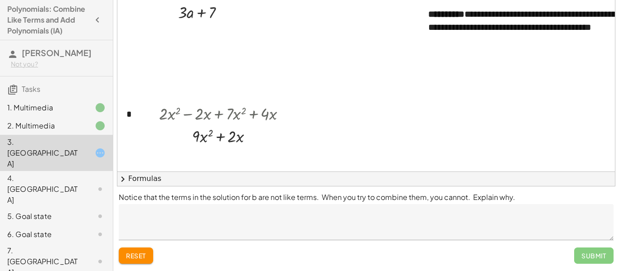
scroll to position [26, 0]
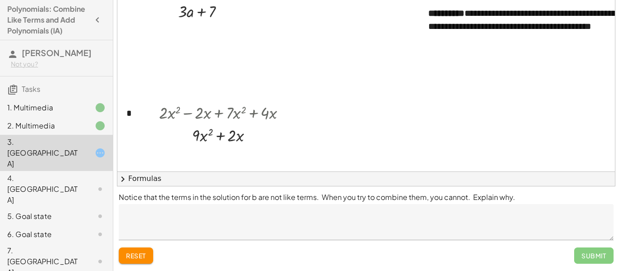
click at [231, 221] on textarea at bounding box center [366, 222] width 495 height 36
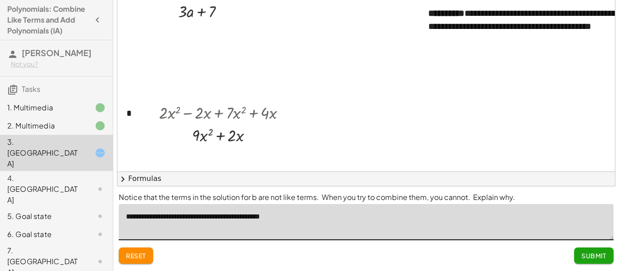
type textarea "**********"
click at [595, 257] on span "Submit" at bounding box center [593, 256] width 25 height 8
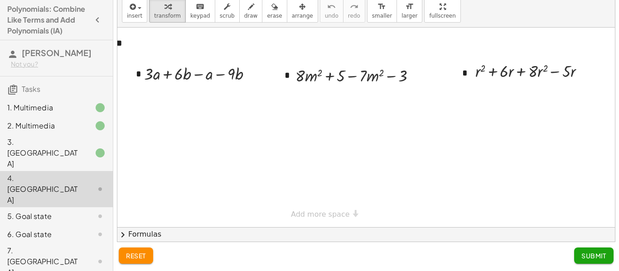
scroll to position [0, 0]
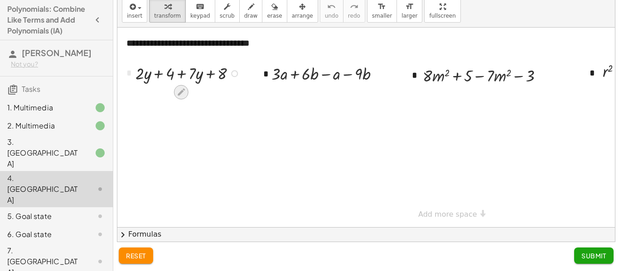
click at [179, 87] on icon at bounding box center [181, 92] width 10 height 10
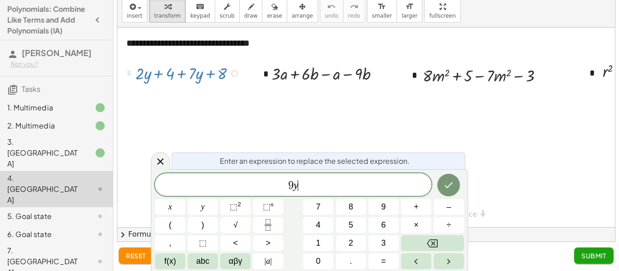
scroll to position [5, 0]
click at [409, 214] on button "+" at bounding box center [416, 207] width 30 height 16
click at [307, 248] on button "1" at bounding box center [318, 244] width 30 height 16
click at [349, 246] on span "2" at bounding box center [350, 243] width 5 height 12
click at [444, 186] on icon "Done" at bounding box center [448, 185] width 11 height 11
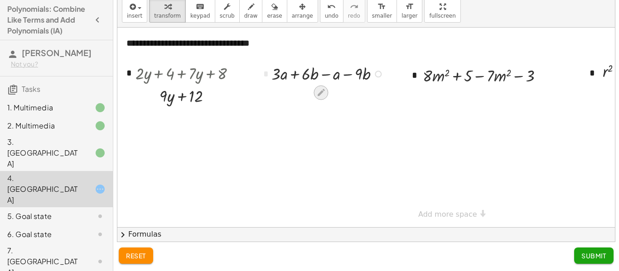
click at [321, 88] on icon at bounding box center [321, 93] width 10 height 10
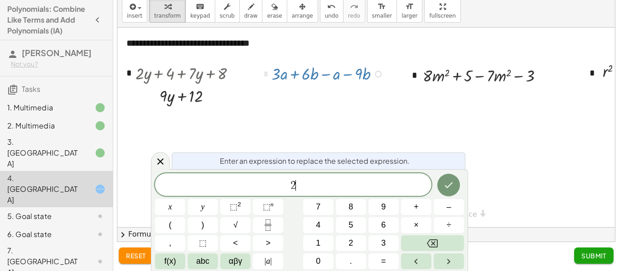
scroll to position [7, 0]
click at [438, 208] on button "–" at bounding box center [449, 207] width 30 height 16
click at [386, 248] on button "3" at bounding box center [383, 244] width 30 height 16
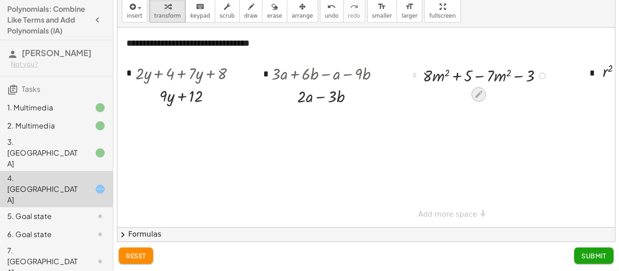
click at [479, 91] on icon at bounding box center [479, 95] width 10 height 10
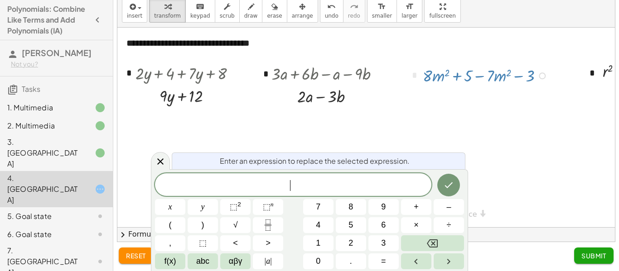
scroll to position [8, 0]
click at [233, 209] on span "⬚" at bounding box center [234, 207] width 8 height 9
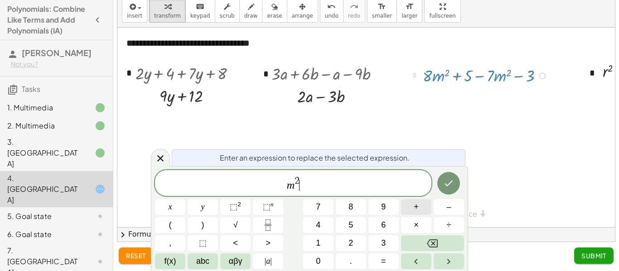
click at [422, 213] on button "+" at bounding box center [416, 207] width 30 height 16
click at [351, 237] on span "2" at bounding box center [350, 243] width 5 height 12
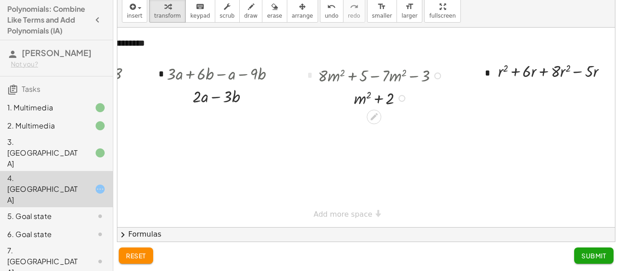
scroll to position [0, 158]
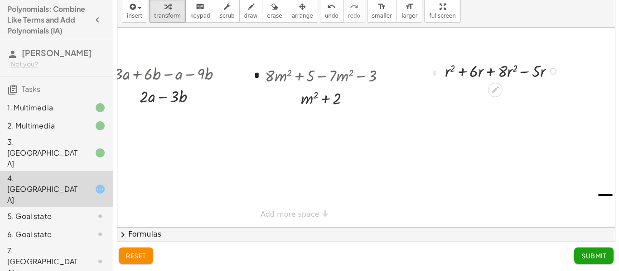
click at [492, 93] on icon at bounding box center [495, 90] width 7 height 7
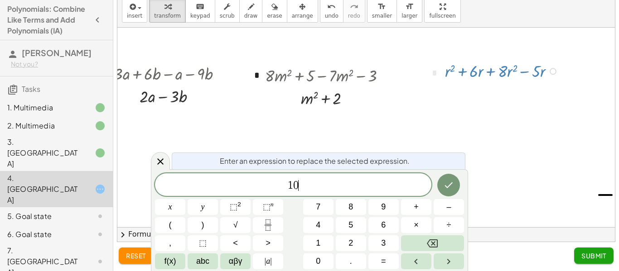
scroll to position [10, 0]
click at [411, 206] on button "+" at bounding box center [416, 207] width 30 height 16
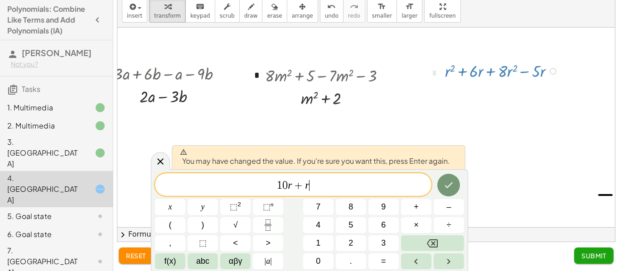
click at [293, 185] on span "+" at bounding box center [298, 185] width 13 height 11
click at [242, 203] on button "⬚ 2" at bounding box center [235, 207] width 30 height 16
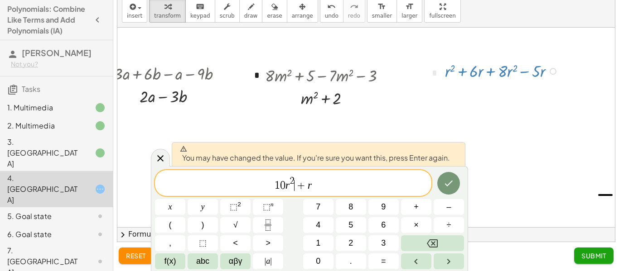
click at [284, 179] on span "1 0 r 2 ​ + r" at bounding box center [293, 184] width 276 height 16
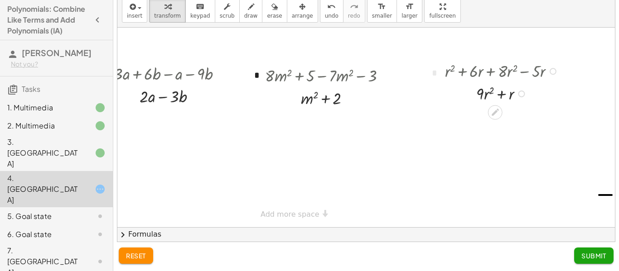
click at [591, 252] on span "Submit" at bounding box center [593, 256] width 25 height 8
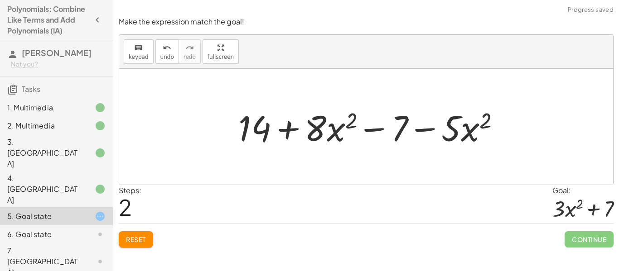
click at [140, 238] on span "Reset" at bounding box center [136, 240] width 20 height 8
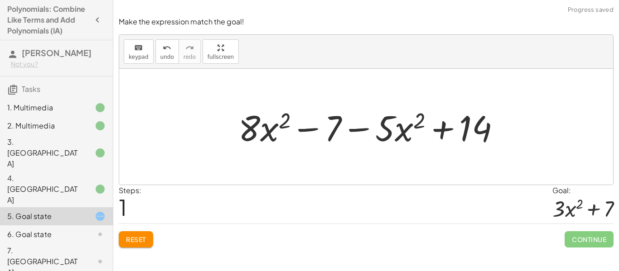
click at [139, 238] on span "Reset" at bounding box center [136, 240] width 20 height 8
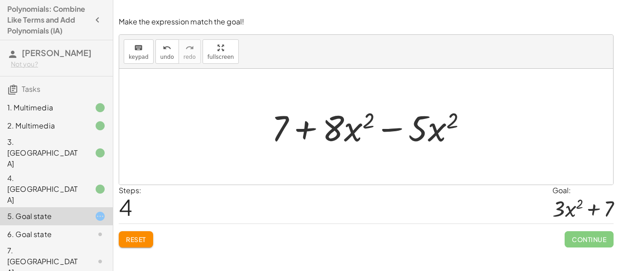
click at [143, 236] on span "Reset" at bounding box center [136, 240] width 20 height 8
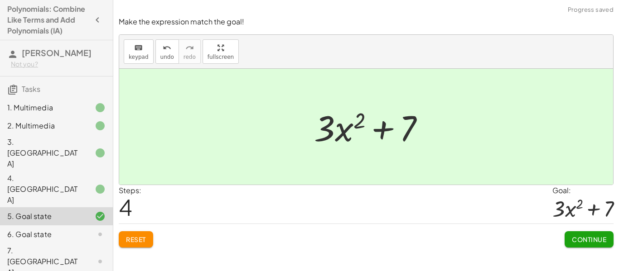
click at [594, 245] on button "Continue" at bounding box center [588, 240] width 49 height 16
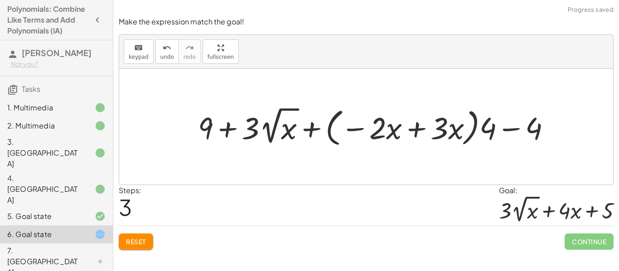
click at [145, 241] on span "Reset" at bounding box center [136, 242] width 20 height 8
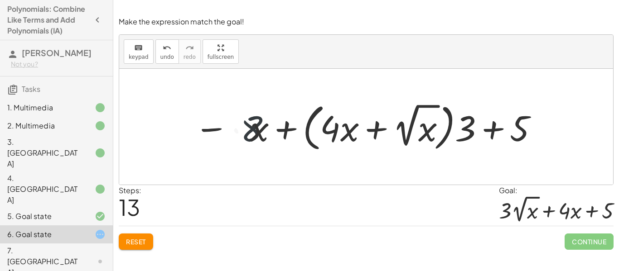
click at [138, 243] on span "Reset" at bounding box center [136, 242] width 20 height 8
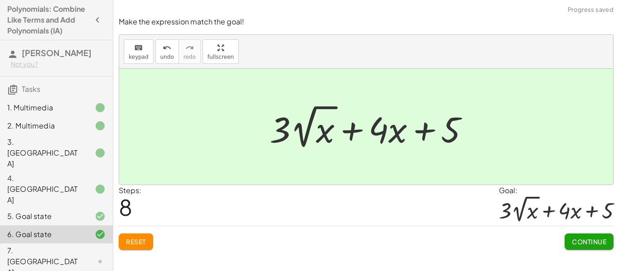
click at [586, 249] on button "Continue" at bounding box center [588, 242] width 49 height 16
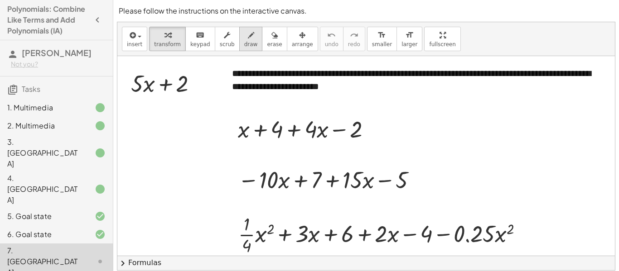
click at [239, 49] on button "draw" at bounding box center [251, 39] width 24 height 24
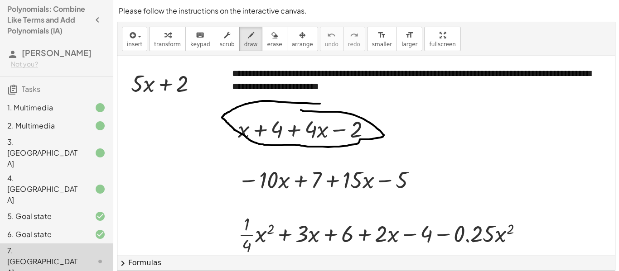
drag, startPoint x: 320, startPoint y: 104, endPoint x: 301, endPoint y: 110, distance: 20.1
click at [301, 110] on div at bounding box center [365, 186] width 497 height 261
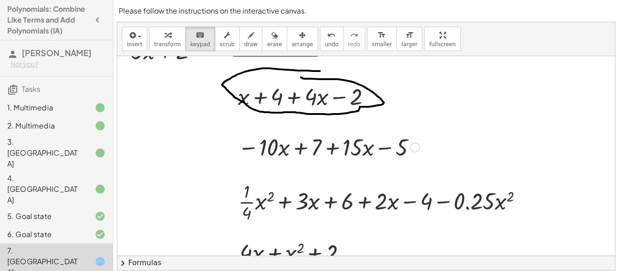
scroll to position [61, 0]
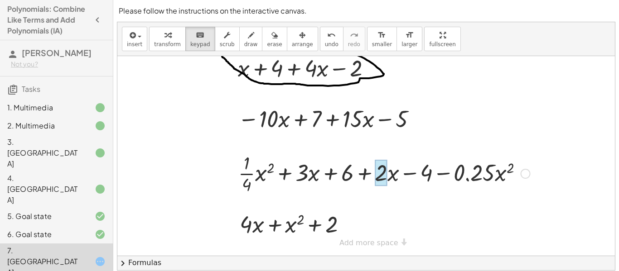
drag, startPoint x: 349, startPoint y: 177, endPoint x: 376, endPoint y: 175, distance: 27.2
drag, startPoint x: 388, startPoint y: 177, endPoint x: 372, endPoint y: 178, distance: 15.9
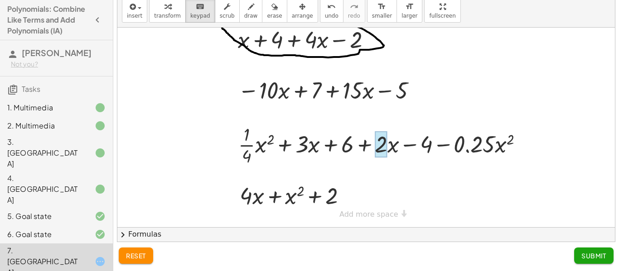
scroll to position [29, 0]
click at [594, 264] on button "Submit" at bounding box center [593, 256] width 39 height 16
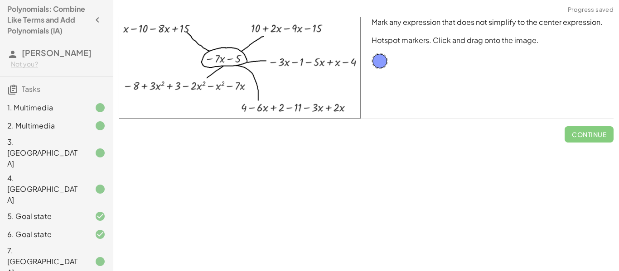
click at [0, 0] on div "Mark any expression that does not simplify to the center expression. Hotspot ma…" at bounding box center [0, 0] width 0 height 0
click at [605, 135] on span "Continue" at bounding box center [588, 131] width 49 height 24
click at [387, 67] on div "Mark any expression that does not simplify to the center expression. Hotspot ma…" at bounding box center [492, 67] width 253 height 113
click at [380, 70] on div "Mark any expression that does not simplify to the center expression. Hotspot ma…" at bounding box center [492, 67] width 253 height 113
click at [383, 61] on div at bounding box center [379, 61] width 16 height 16
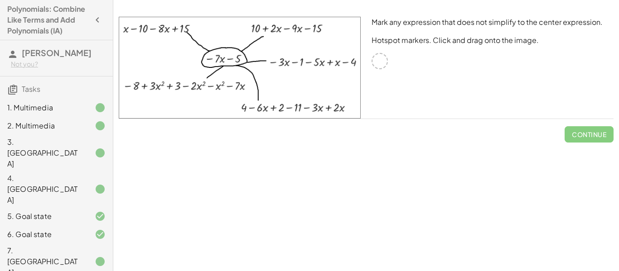
click at [394, 58] on div "Mark any expression that does not simplify to the center expression. Hotspot ma…" at bounding box center [492, 67] width 253 height 113
click at [384, 64] on div at bounding box center [379, 61] width 16 height 16
click at [265, 79] on img at bounding box center [240, 68] width 242 height 102
click at [384, 64] on div at bounding box center [379, 61] width 16 height 16
click at [305, 106] on img at bounding box center [240, 68] width 242 height 102
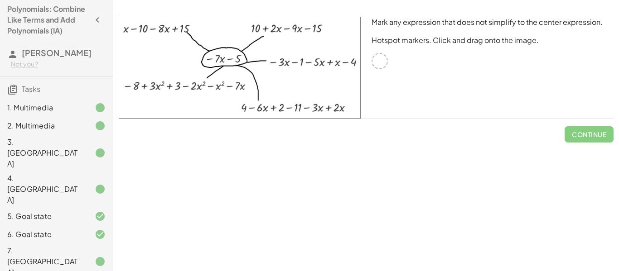
drag, startPoint x: 314, startPoint y: 109, endPoint x: 351, endPoint y: 108, distance: 36.7
click at [351, 108] on img at bounding box center [240, 68] width 242 height 102
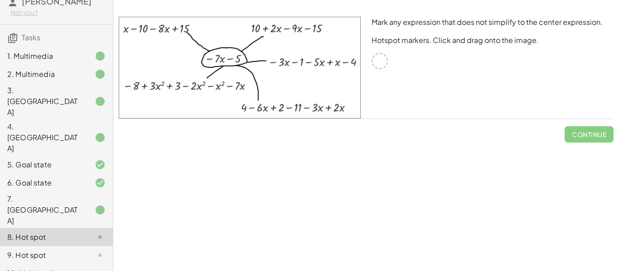
scroll to position [67, 0]
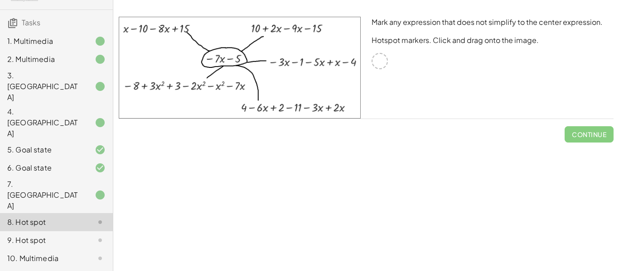
click at [48, 235] on div "9. Hot spot" at bounding box center [43, 240] width 73 height 11
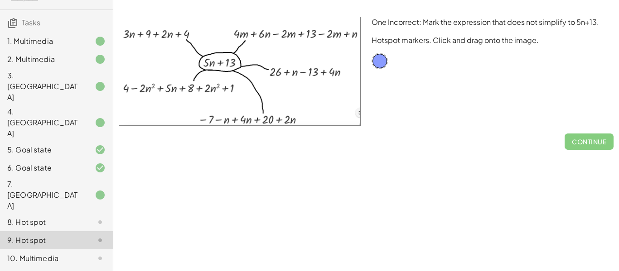
click at [55, 217] on div "8. Hot spot" at bounding box center [43, 222] width 73 height 11
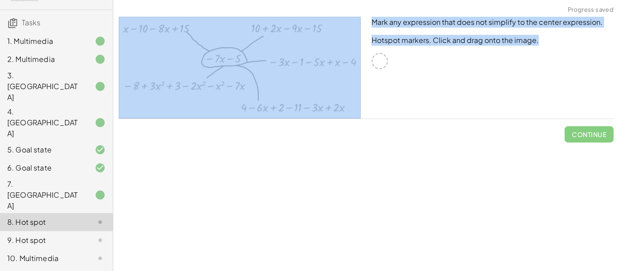
drag, startPoint x: 380, startPoint y: 62, endPoint x: 344, endPoint y: 56, distance: 36.8
click at [344, 56] on div "Mark any expression that does not simplify to the center expression. Hotspot ma…" at bounding box center [366, 67] width 506 height 113
click at [372, 190] on div "**********" at bounding box center [366, 135] width 506 height 271
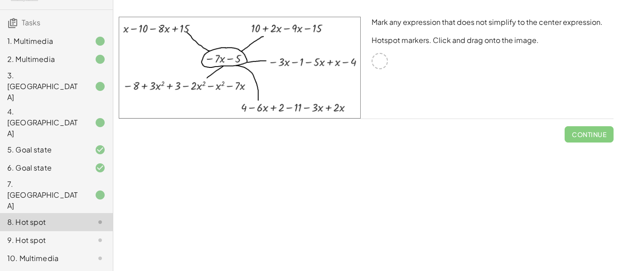
click at [41, 235] on div "9. Hot spot" at bounding box center [43, 240] width 73 height 11
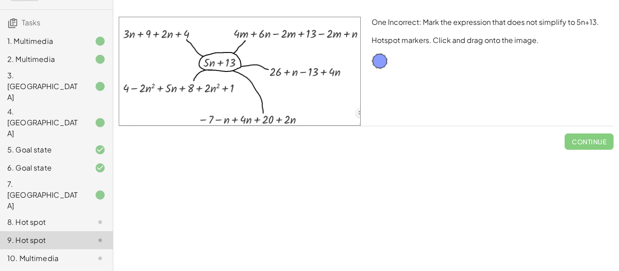
click at [298, 33] on img at bounding box center [240, 71] width 242 height 109
click at [310, 36] on img at bounding box center [240, 71] width 242 height 109
click at [323, 33] on img at bounding box center [240, 71] width 242 height 109
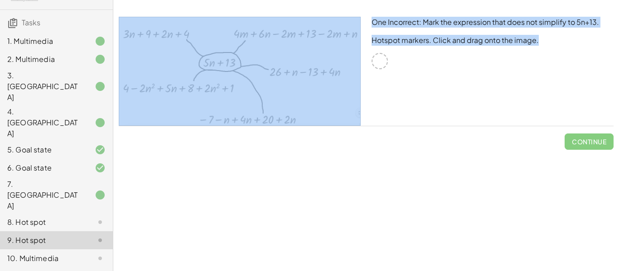
drag, startPoint x: 380, startPoint y: 61, endPoint x: 327, endPoint y: 34, distance: 59.4
click at [327, 34] on div "One Incorrect: Mark the expression that does not simplify to 5n+13. Hotspot mar…" at bounding box center [366, 71] width 506 height 120
click at [327, 34] on img at bounding box center [240, 71] width 242 height 109
click at [303, 39] on img at bounding box center [240, 71] width 242 height 109
click at [309, 41] on img at bounding box center [240, 71] width 242 height 109
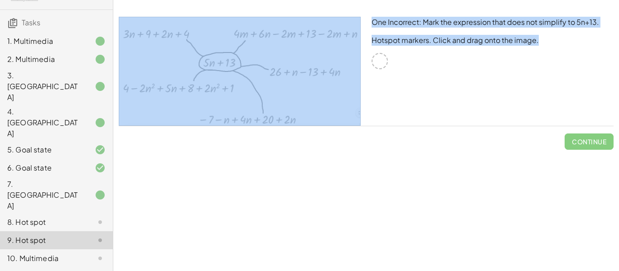
click at [309, 53] on img at bounding box center [240, 71] width 242 height 109
click at [597, 138] on span "Continue" at bounding box center [588, 138] width 49 height 24
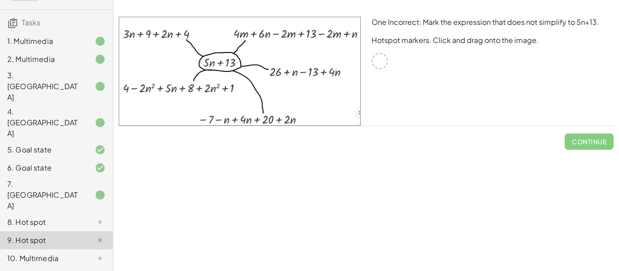
click at [569, 83] on div "One Incorrect: Mark the expression that does not simplify to 5n+13. Hotspot mar…" at bounding box center [492, 71] width 253 height 120
click at [387, 60] on div at bounding box center [379, 61] width 16 height 16
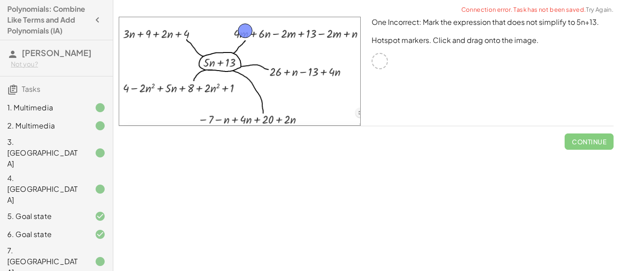
drag, startPoint x: 376, startPoint y: 63, endPoint x: 240, endPoint y: 32, distance: 139.4
click at [603, 148] on button "Check" at bounding box center [594, 142] width 38 height 16
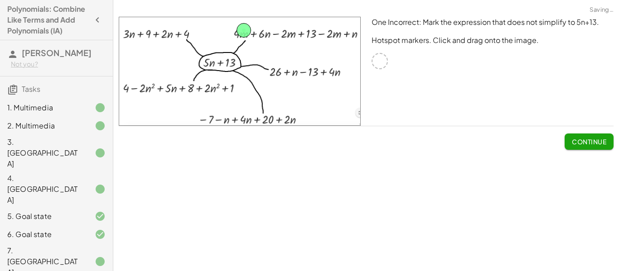
click at [596, 145] on span "Continue" at bounding box center [589, 142] width 34 height 8
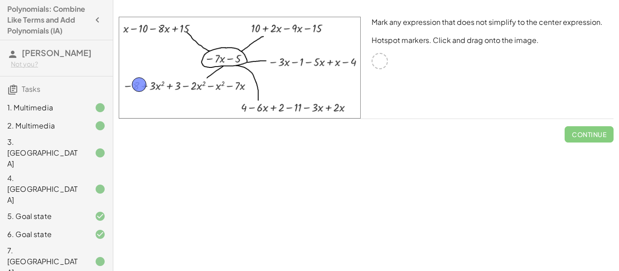
drag, startPoint x: 379, startPoint y: 57, endPoint x: 138, endPoint y: 80, distance: 241.7
click at [598, 130] on span "Check" at bounding box center [595, 134] width 24 height 8
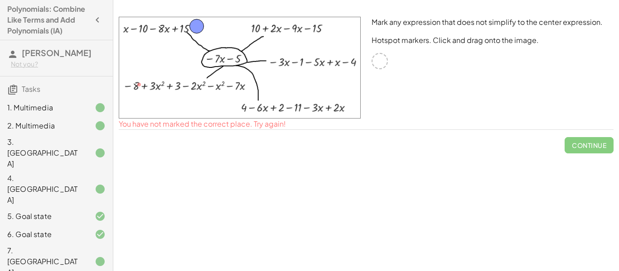
drag, startPoint x: 136, startPoint y: 87, endPoint x: 193, endPoint y: 29, distance: 81.7
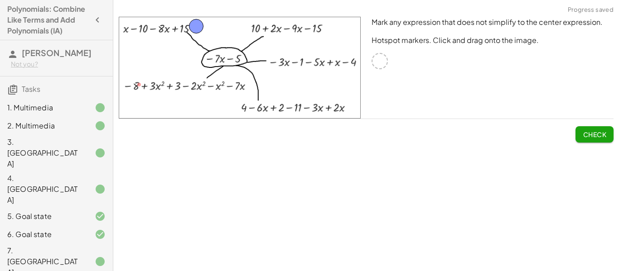
click at [590, 139] on button "Check" at bounding box center [594, 134] width 38 height 16
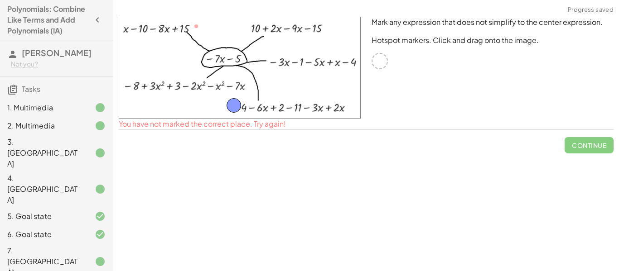
drag, startPoint x: 199, startPoint y: 26, endPoint x: 236, endPoint y: 105, distance: 87.0
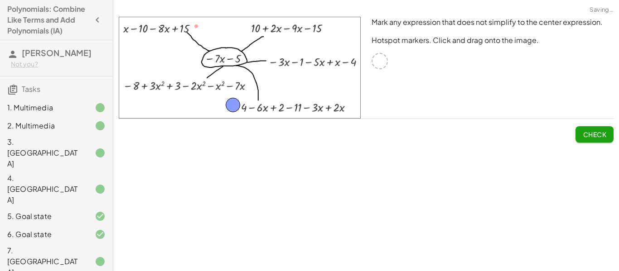
click at [576, 131] on button "Check" at bounding box center [594, 134] width 38 height 16
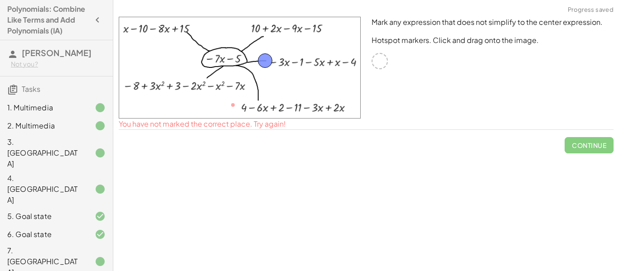
drag, startPoint x: 232, startPoint y: 100, endPoint x: 263, endPoint y: 54, distance: 55.0
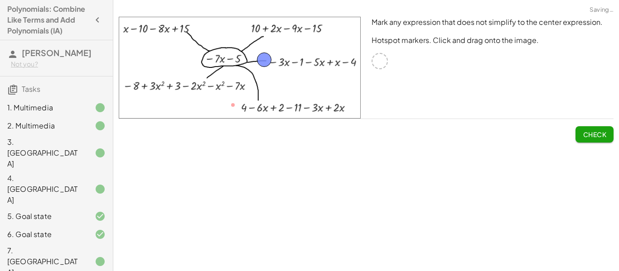
click at [591, 135] on span "Check" at bounding box center [595, 134] width 24 height 8
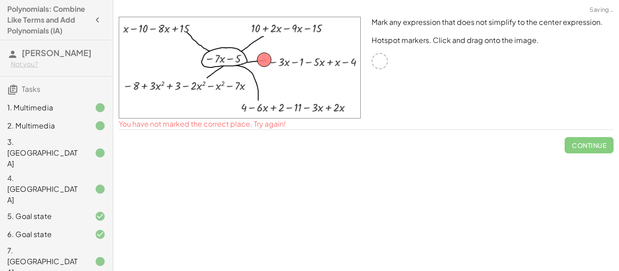
click at [265, 64] on div at bounding box center [240, 68] width 242 height 102
drag, startPoint x: 265, startPoint y: 64, endPoint x: 288, endPoint y: 67, distance: 23.2
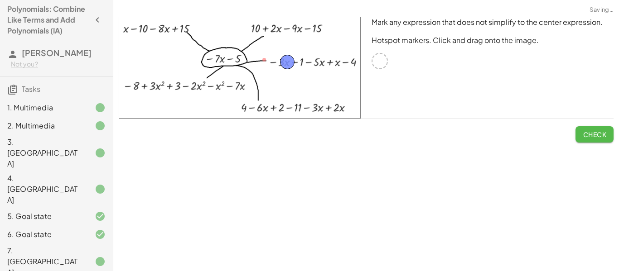
click at [583, 135] on span "Check" at bounding box center [595, 134] width 24 height 8
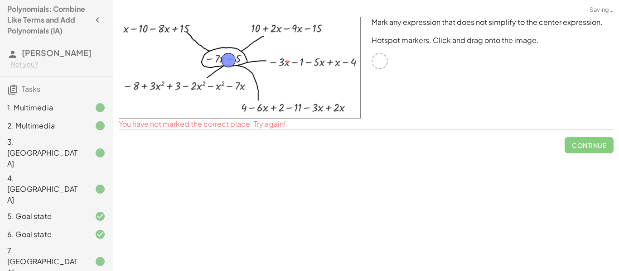
drag, startPoint x: 285, startPoint y: 63, endPoint x: 224, endPoint y: 59, distance: 61.3
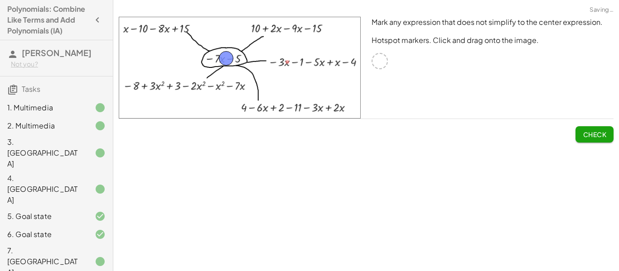
click at [598, 132] on span "Check" at bounding box center [595, 134] width 24 height 8
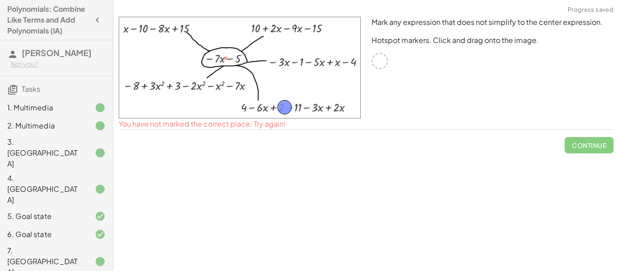
drag, startPoint x: 225, startPoint y: 63, endPoint x: 283, endPoint y: 112, distance: 75.9
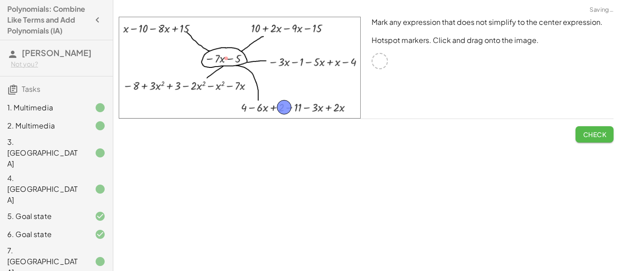
click at [606, 137] on button "Check" at bounding box center [594, 134] width 38 height 16
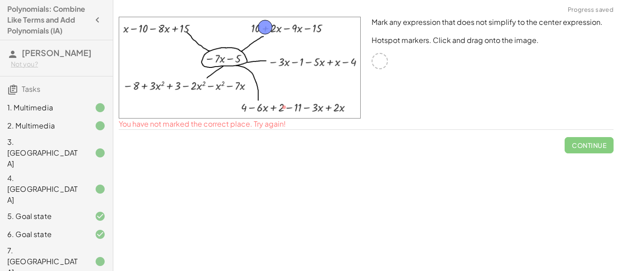
drag, startPoint x: 285, startPoint y: 109, endPoint x: 265, endPoint y: 29, distance: 82.6
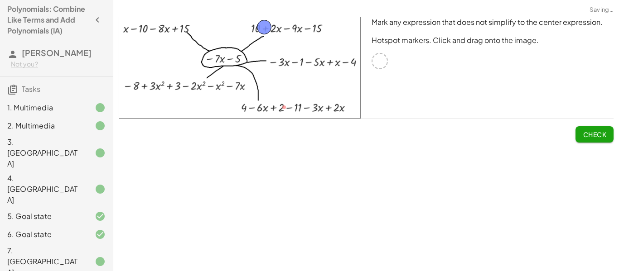
click at [585, 140] on button "Check" at bounding box center [594, 134] width 38 height 16
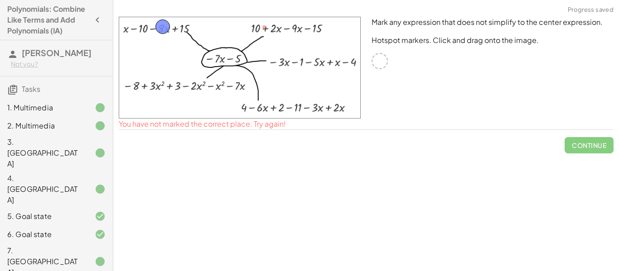
drag, startPoint x: 266, startPoint y: 25, endPoint x: 164, endPoint y: 25, distance: 102.4
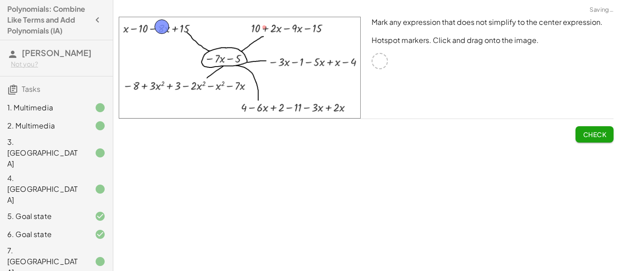
click at [578, 131] on button "Check" at bounding box center [594, 134] width 38 height 16
click at [586, 133] on span "Continue" at bounding box center [589, 134] width 34 height 8
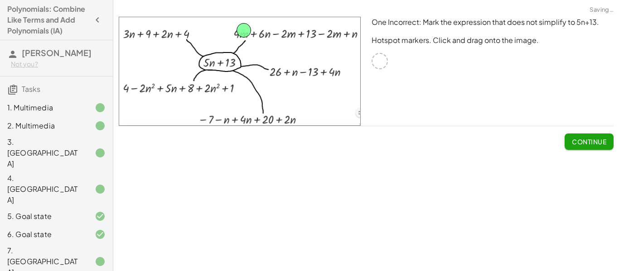
click at [569, 140] on button "Continue" at bounding box center [588, 142] width 49 height 16
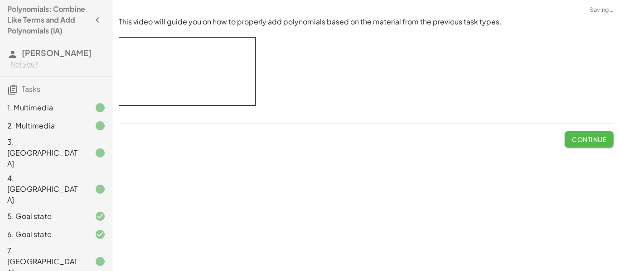
click at [570, 140] on button "Continue" at bounding box center [588, 139] width 49 height 16
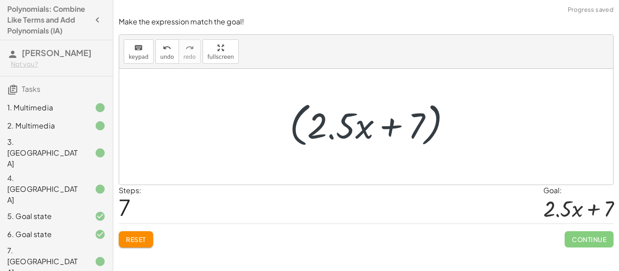
click at [145, 245] on button "Reset" at bounding box center [136, 240] width 34 height 16
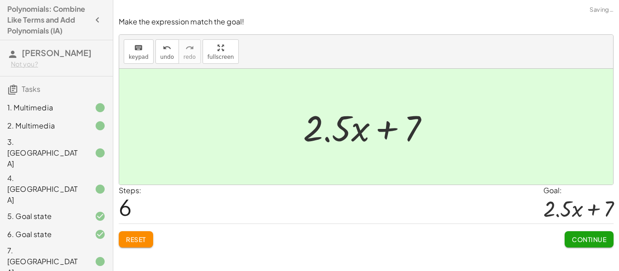
click at [593, 248] on button "Continue" at bounding box center [588, 240] width 49 height 16
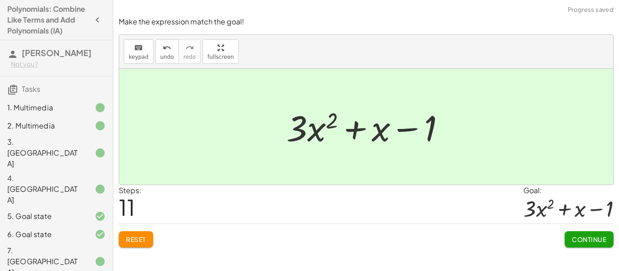
click at [594, 246] on button "Continue" at bounding box center [588, 240] width 49 height 16
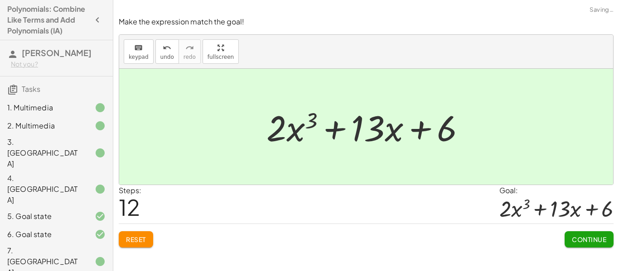
click at [595, 258] on div "Adding Polynomials In this activity you will learn how to add like terms and po…" at bounding box center [366, 135] width 506 height 271
click at [592, 254] on div "Adding Polynomials In this activity you will learn how to add like terms and po…" at bounding box center [366, 135] width 506 height 271
click at [593, 241] on span "Continue" at bounding box center [589, 240] width 34 height 8
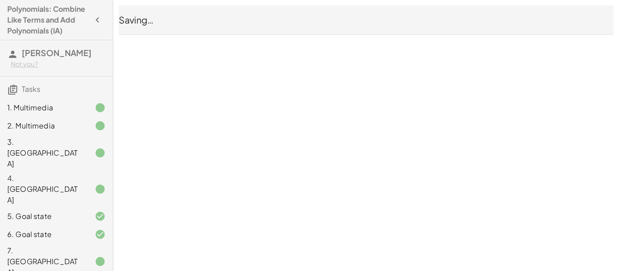
scroll to position [67, 0]
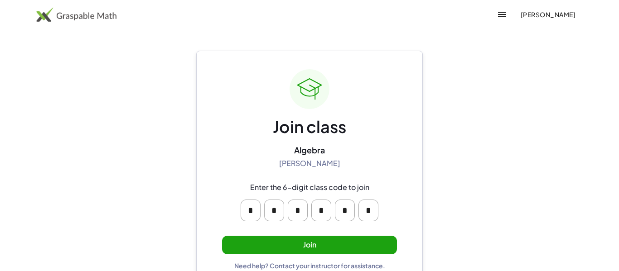
click at [367, 245] on button "Join" at bounding box center [309, 245] width 175 height 19
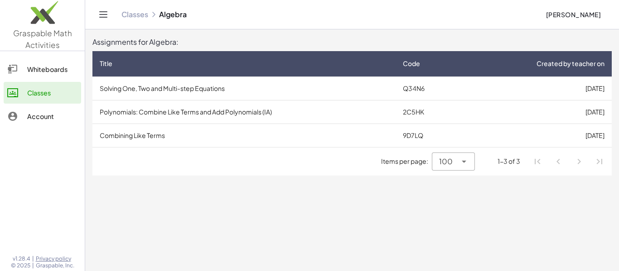
click at [374, 135] on td "Combining Like Terms" at bounding box center [243, 136] width 303 height 24
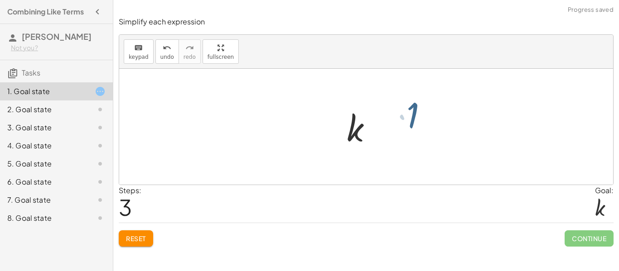
click at [148, 238] on button "Reset" at bounding box center [136, 239] width 34 height 16
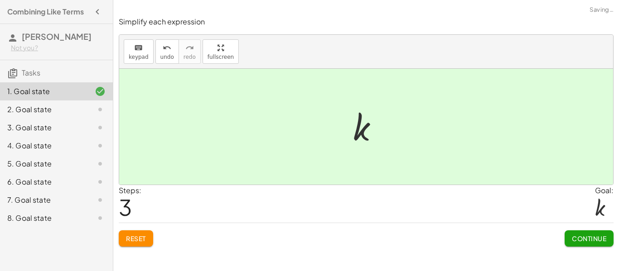
click at [584, 245] on button "Continue" at bounding box center [588, 239] width 49 height 16
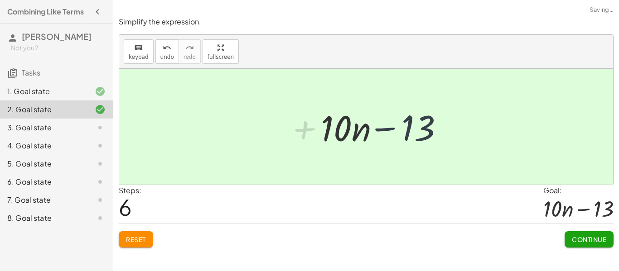
click at [583, 254] on div "Simplify each expression keyboard keypad undo undo redo redo fullscreen − · 6 ·…" at bounding box center [366, 135] width 506 height 271
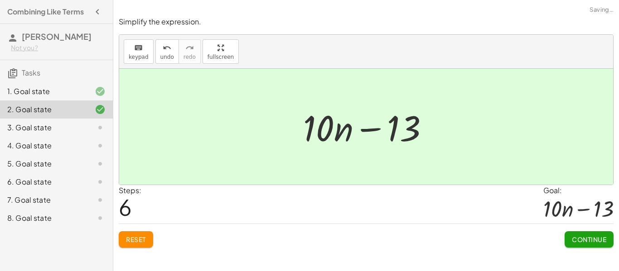
click at [582, 242] on span "Continue" at bounding box center [589, 240] width 34 height 8
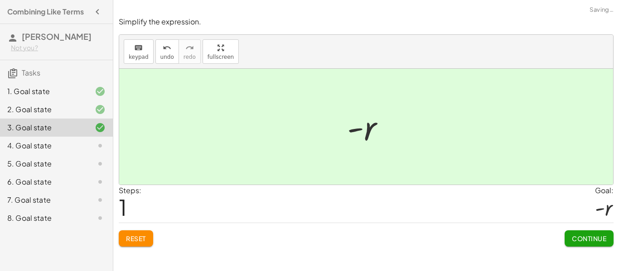
click at [588, 244] on button "Continue" at bounding box center [588, 239] width 49 height 16
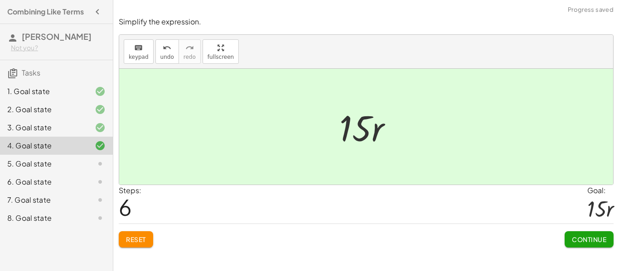
click at [590, 244] on span "Continue" at bounding box center [589, 240] width 34 height 8
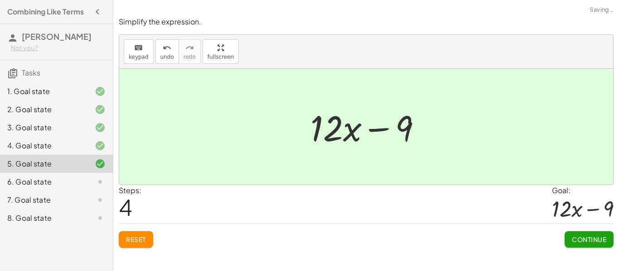
click at [586, 248] on button "Continue" at bounding box center [588, 240] width 49 height 16
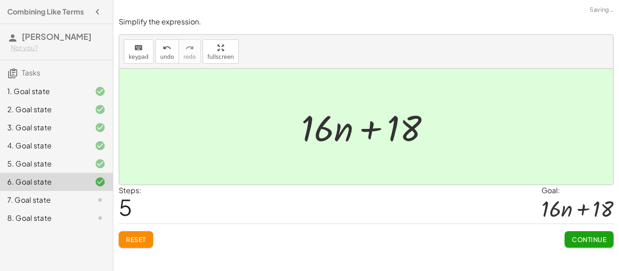
click at [586, 245] on button "Continue" at bounding box center [588, 240] width 49 height 16
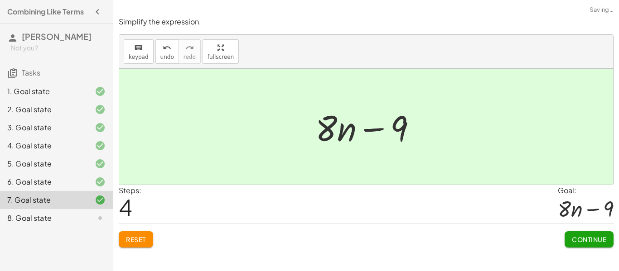
click at [587, 244] on button "Continue" at bounding box center [588, 240] width 49 height 16
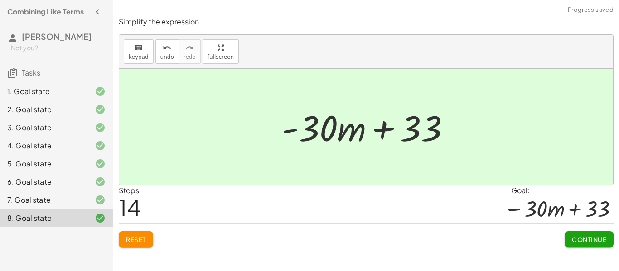
click at [588, 247] on button "Continue" at bounding box center [588, 240] width 49 height 16
